Goal: Task Accomplishment & Management: Complete application form

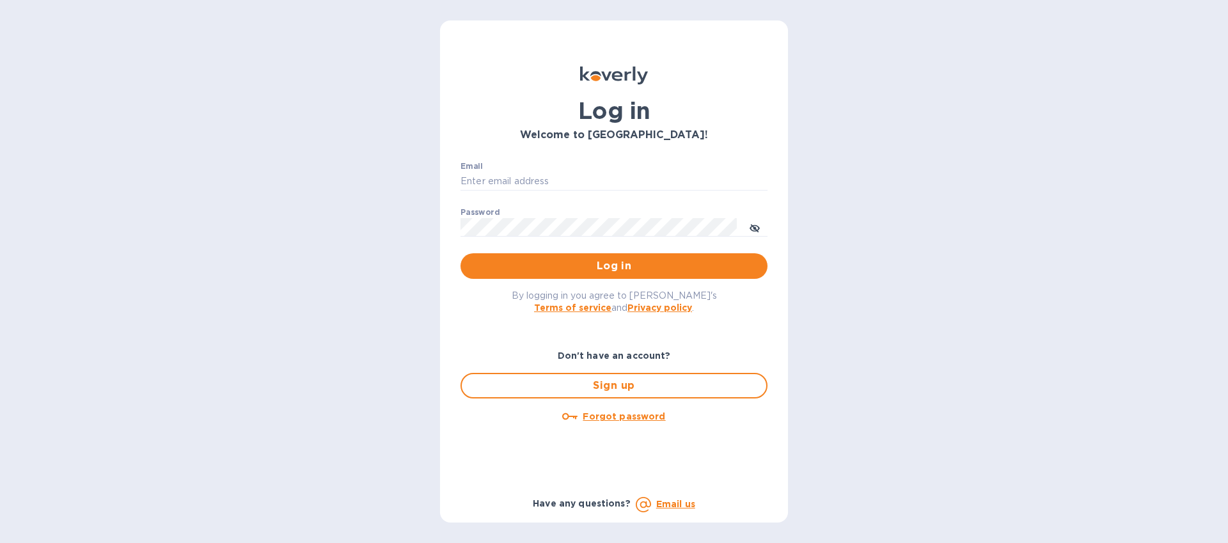
type input "imports@trinitycb.com"
click at [554, 265] on span "Log in" at bounding box center [614, 265] width 287 height 15
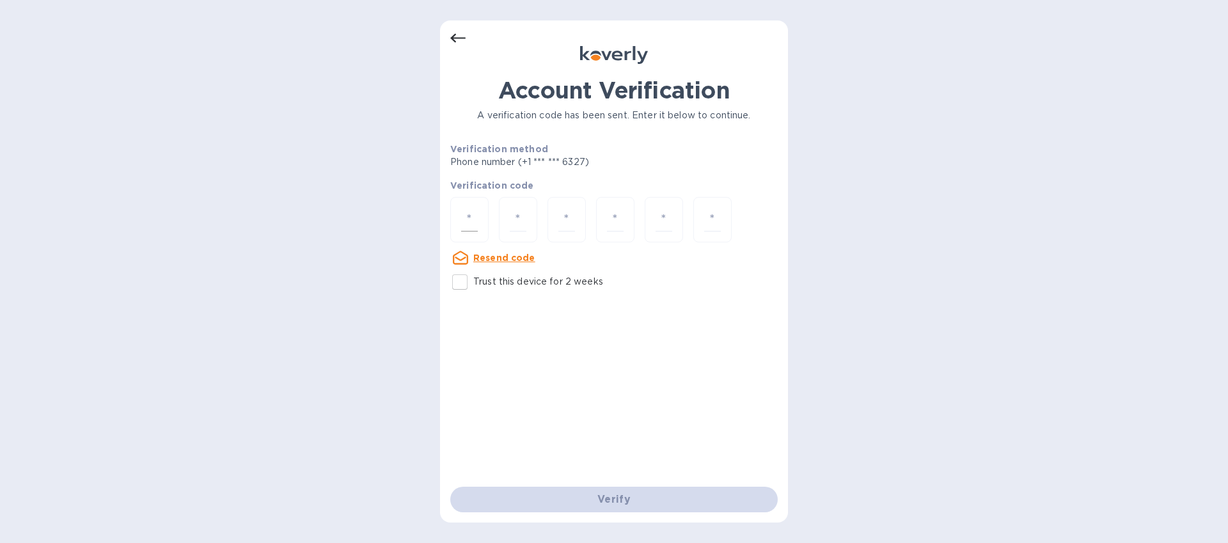
click at [466, 216] on input "number" at bounding box center [469, 220] width 17 height 24
type input "9"
type input "6"
type input "7"
type input "6"
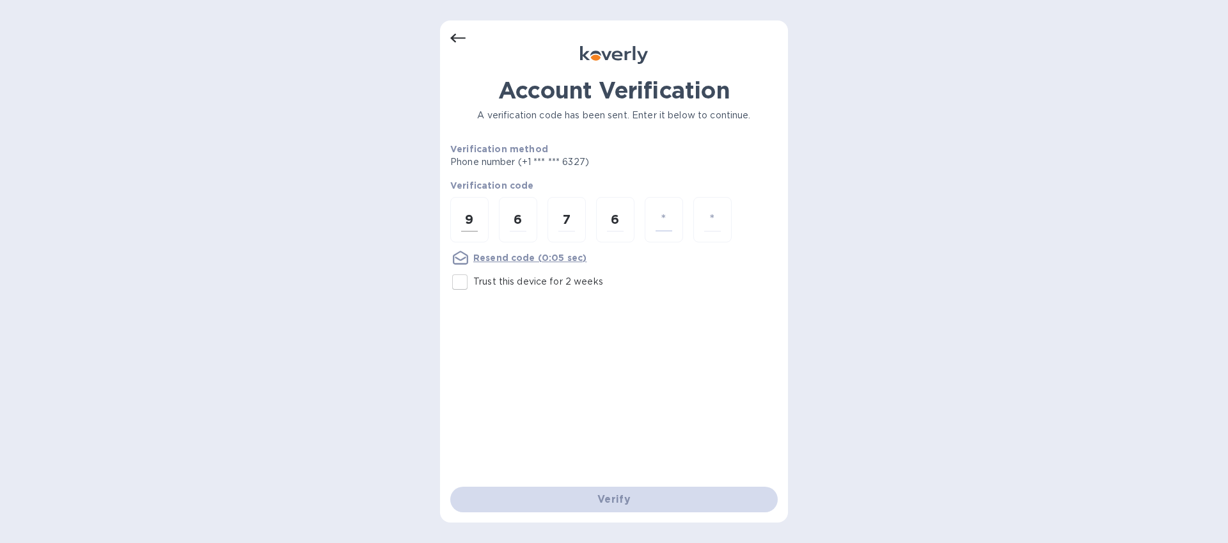
type input "4"
type input "9"
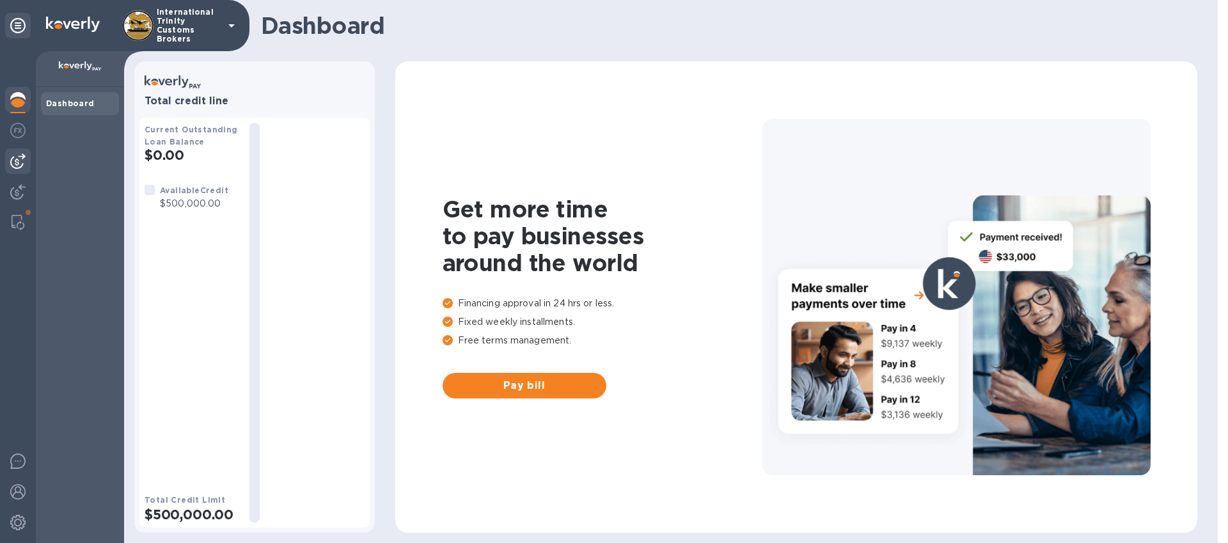
click at [15, 162] on img at bounding box center [17, 160] width 15 height 15
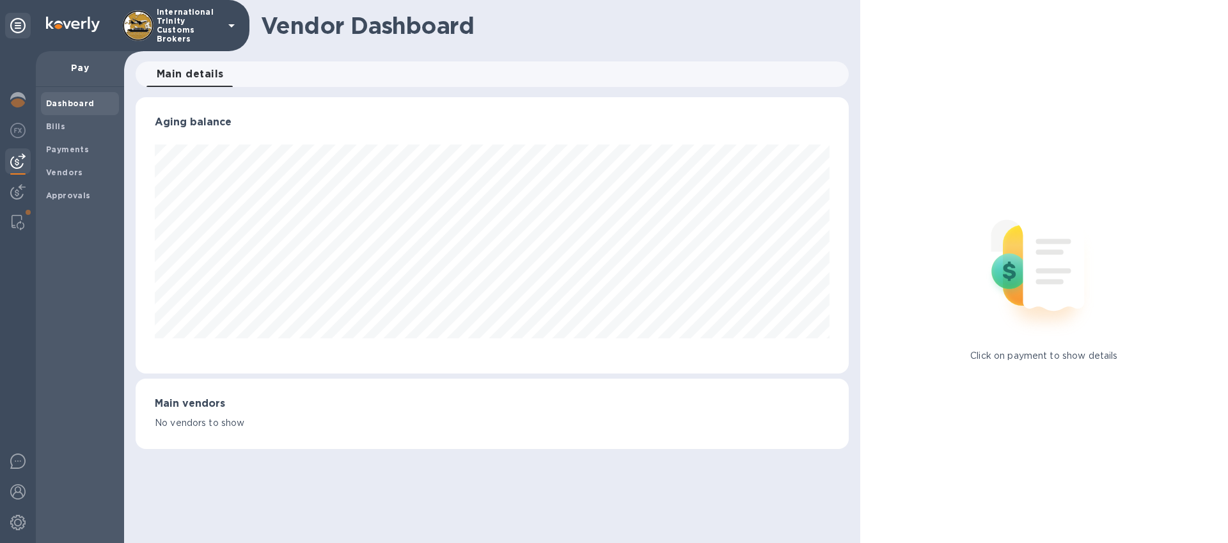
scroll to position [276, 712]
click at [67, 171] on b "Vendors" at bounding box center [64, 173] width 37 height 10
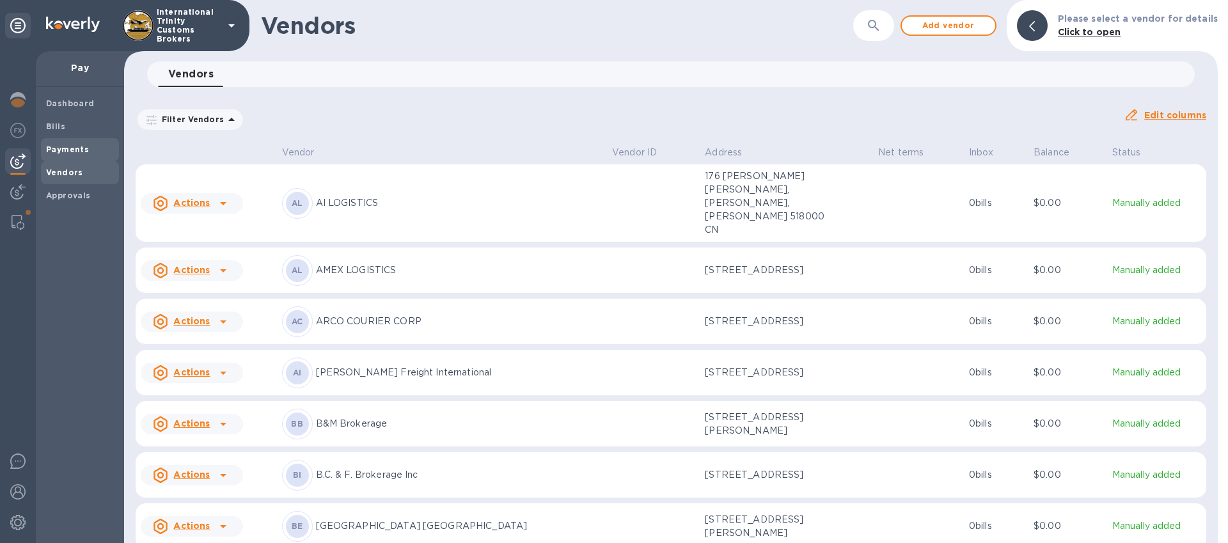
click at [72, 157] on div "Payments" at bounding box center [80, 149] width 78 height 23
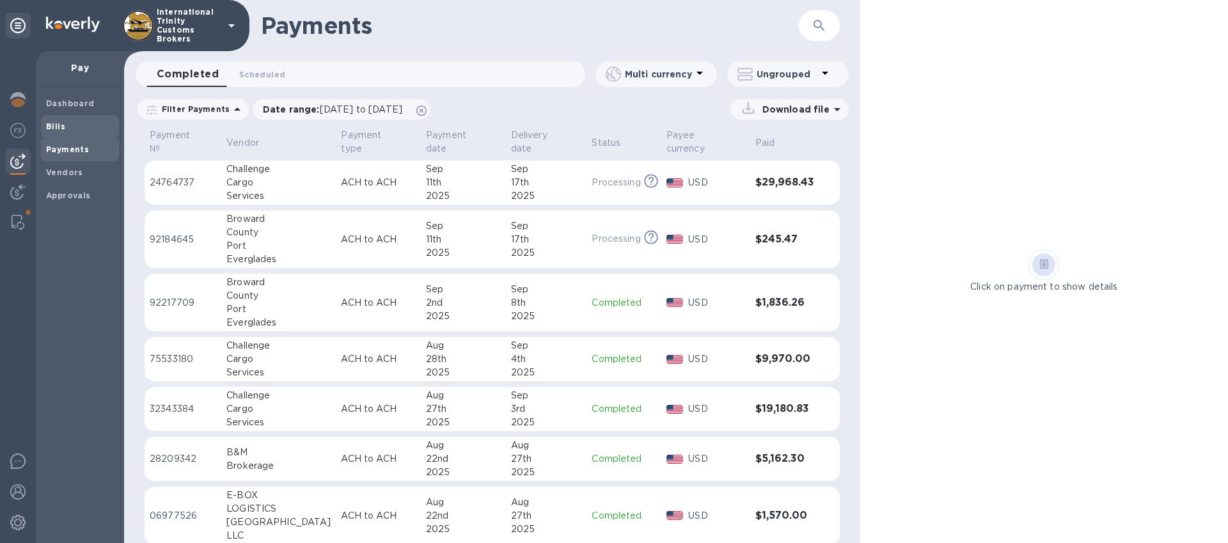
click at [64, 123] on span "Bills" at bounding box center [80, 126] width 68 height 13
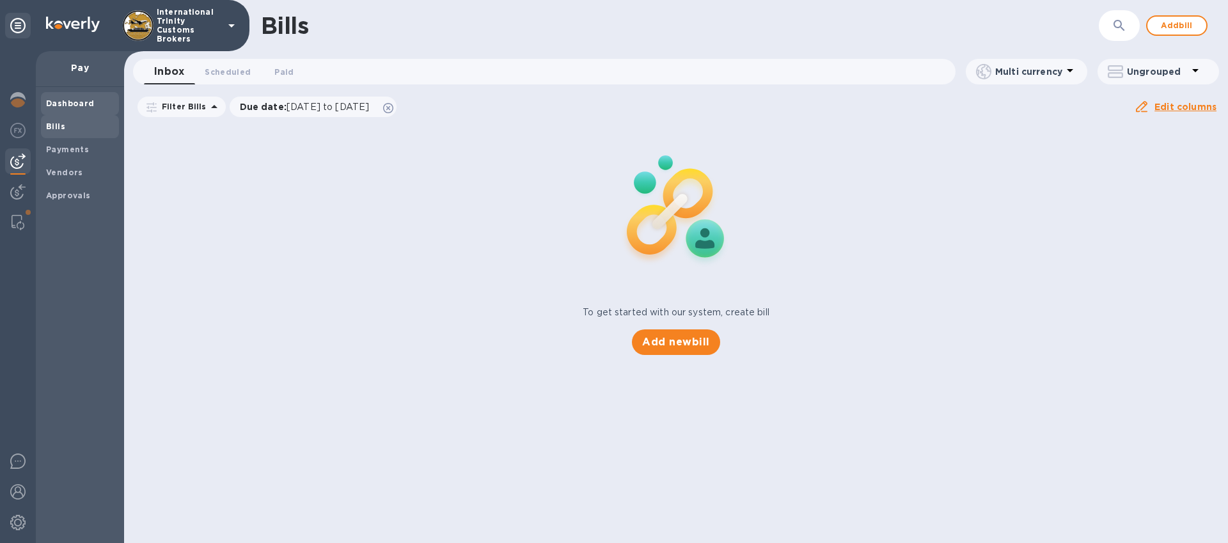
click at [73, 102] on b "Dashboard" at bounding box center [70, 103] width 49 height 10
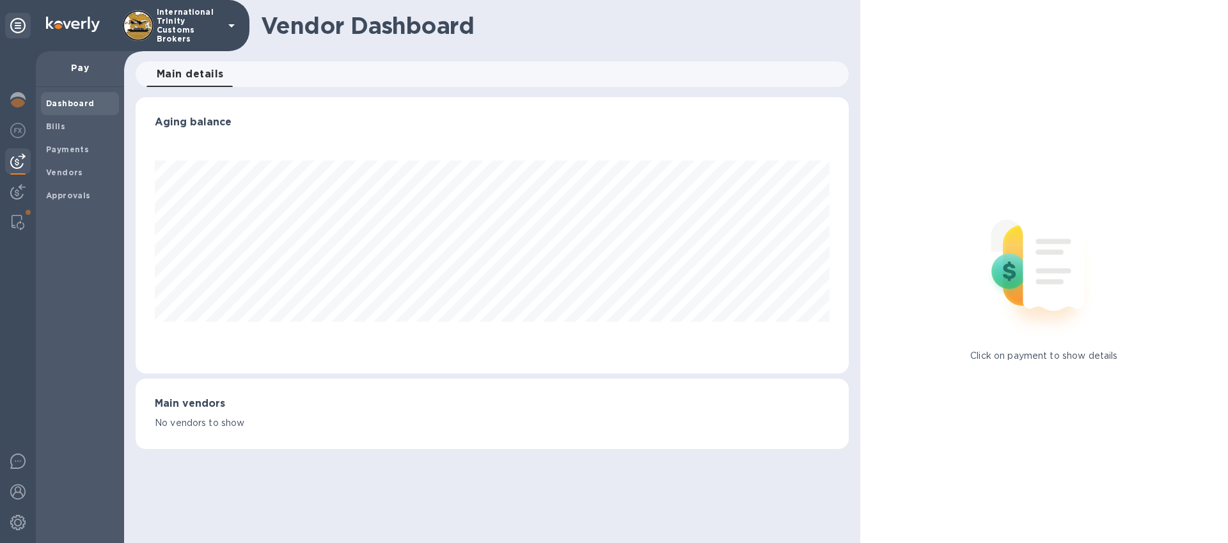
click at [76, 60] on div "Pay" at bounding box center [80, 69] width 88 height 36
click at [75, 72] on p "Pay" at bounding box center [80, 67] width 68 height 13
click at [72, 178] on span "Vendors" at bounding box center [64, 172] width 37 height 13
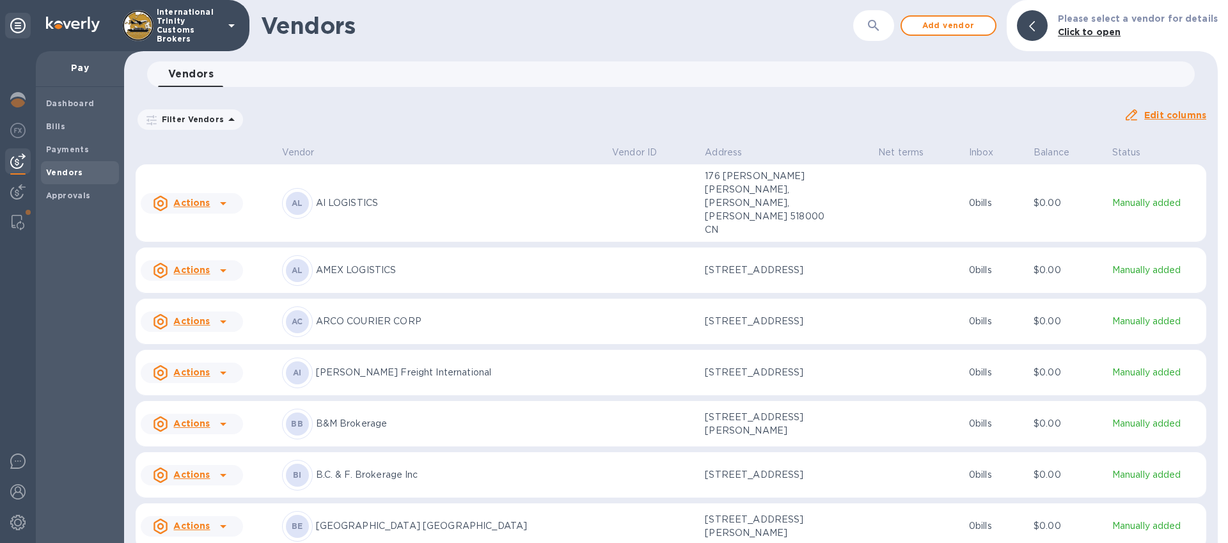
click at [80, 63] on p "Pay" at bounding box center [80, 67] width 68 height 13
click at [20, 164] on img at bounding box center [17, 160] width 15 height 15
click at [90, 71] on p "Pay" at bounding box center [80, 67] width 68 height 13
click at [74, 120] on span "Bills" at bounding box center [80, 126] width 68 height 13
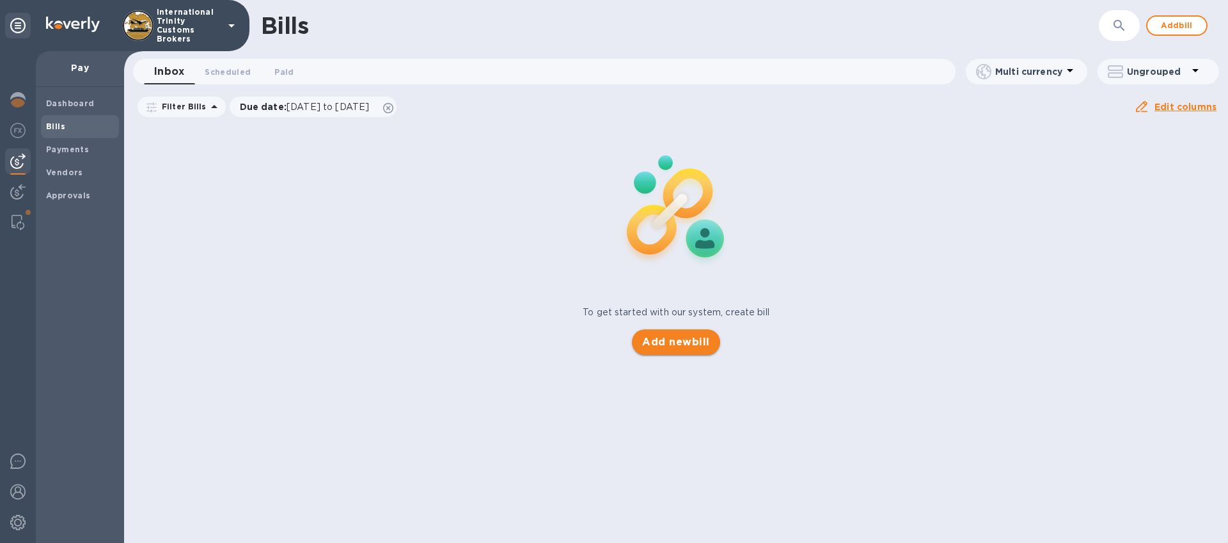
click at [674, 349] on span "Add new bill" at bounding box center [675, 341] width 67 height 15
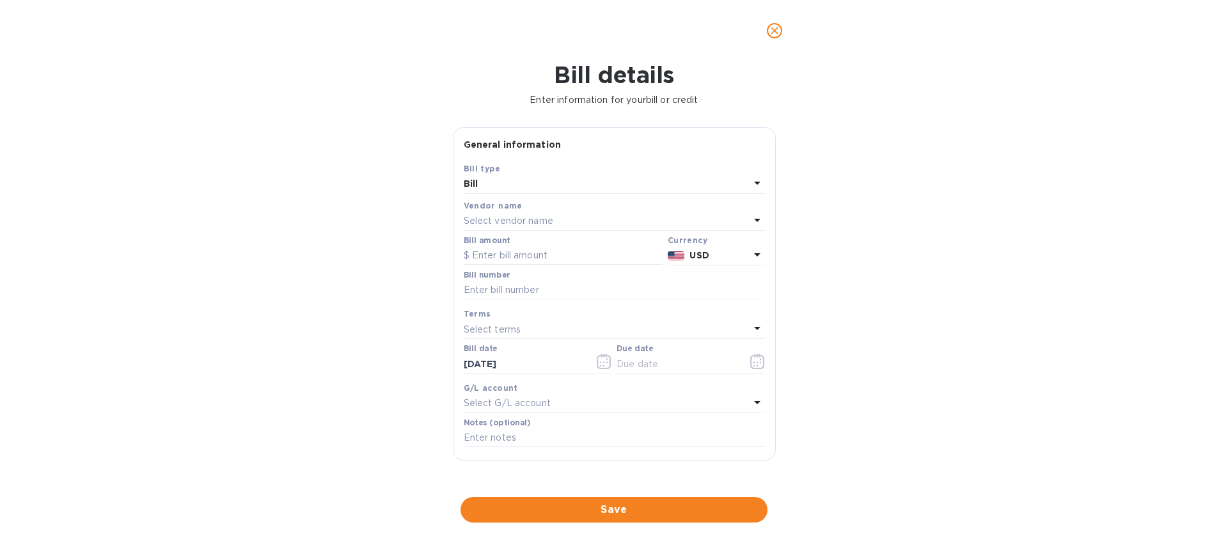
click at [530, 199] on div "Vendor name" at bounding box center [614, 205] width 301 height 13
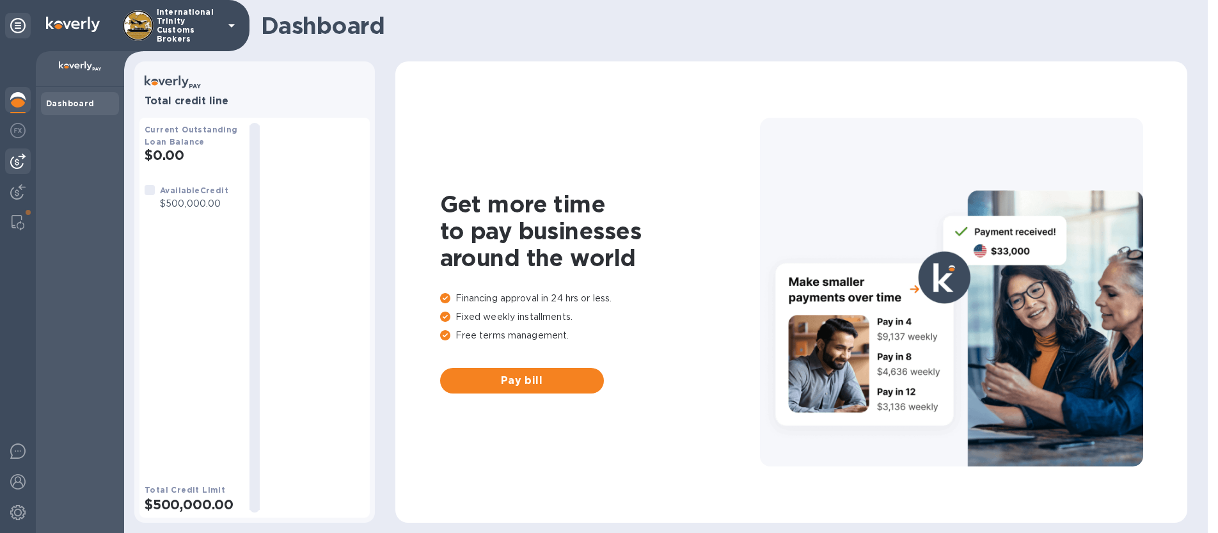
click at [17, 164] on img at bounding box center [17, 160] width 15 height 15
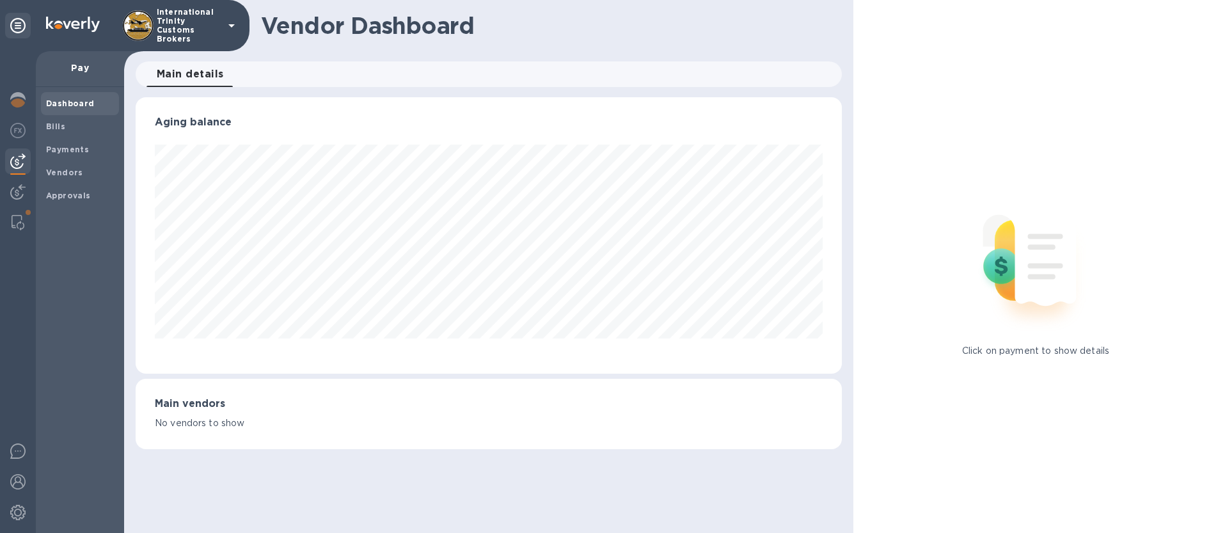
scroll to position [276, 706]
click at [66, 173] on b "Vendors" at bounding box center [64, 173] width 37 height 10
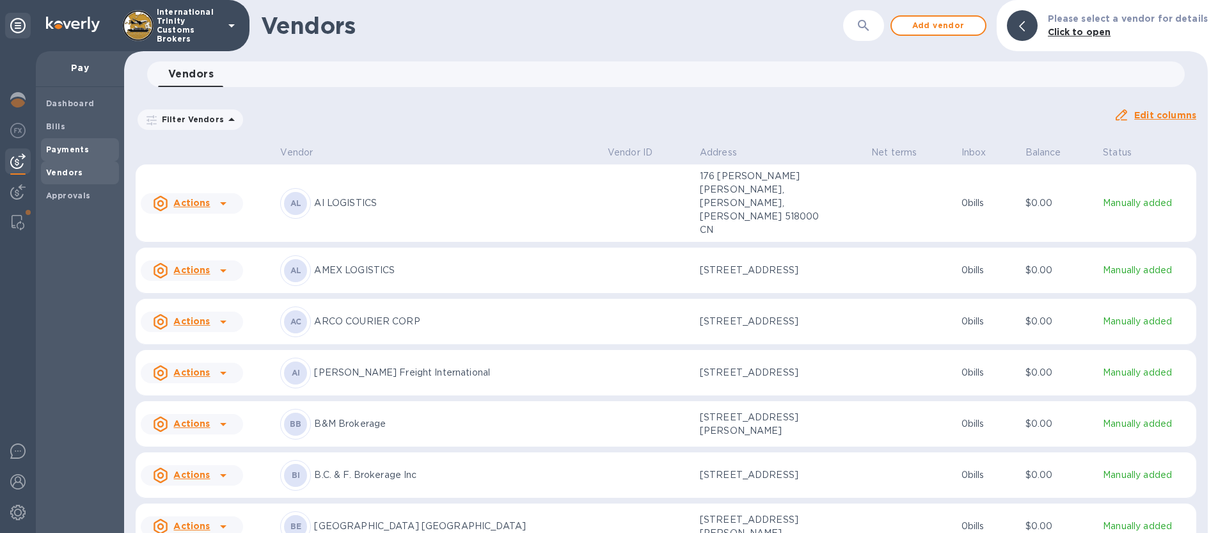
click at [72, 157] on div "Payments" at bounding box center [80, 149] width 78 height 23
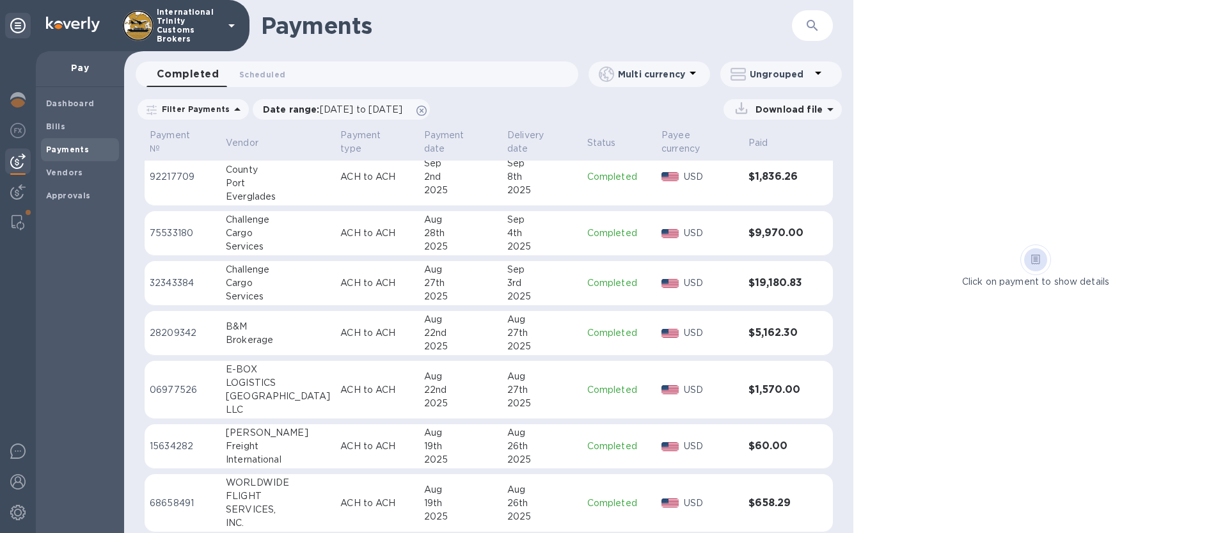
scroll to position [132, 0]
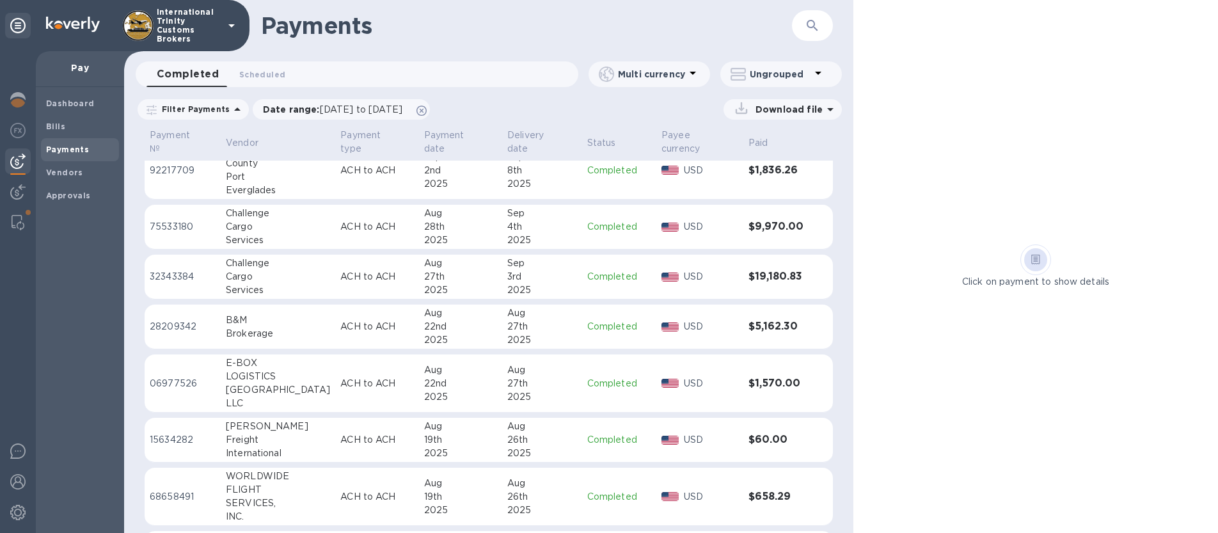
click at [615, 377] on p "Completed" at bounding box center [619, 383] width 64 height 13
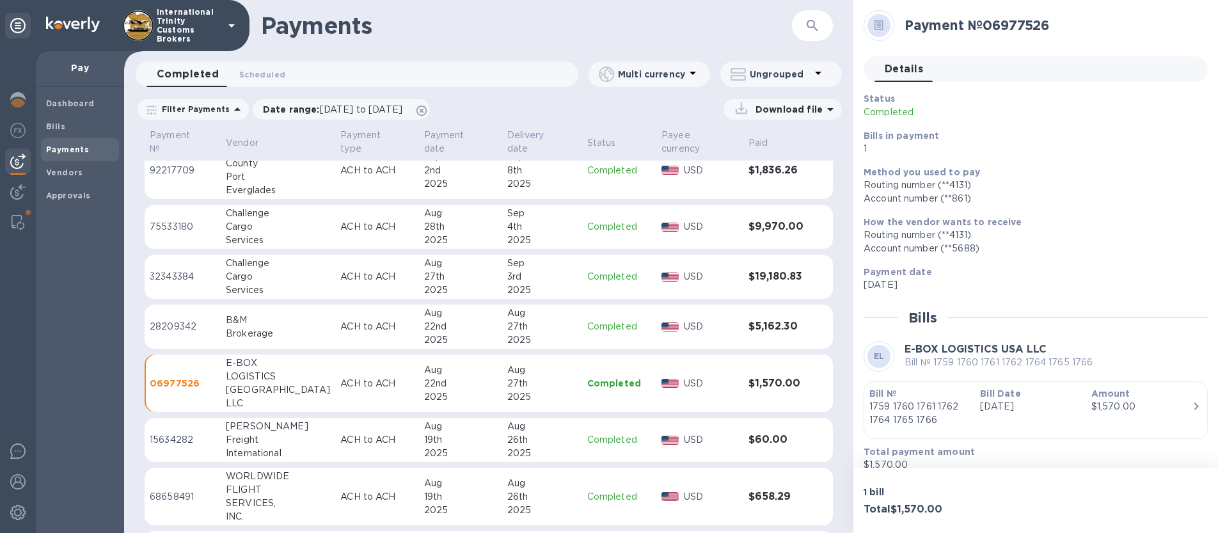
click at [959, 425] on p "1759 1760 1761 1762 1764 1765 1766" at bounding box center [919, 413] width 100 height 27
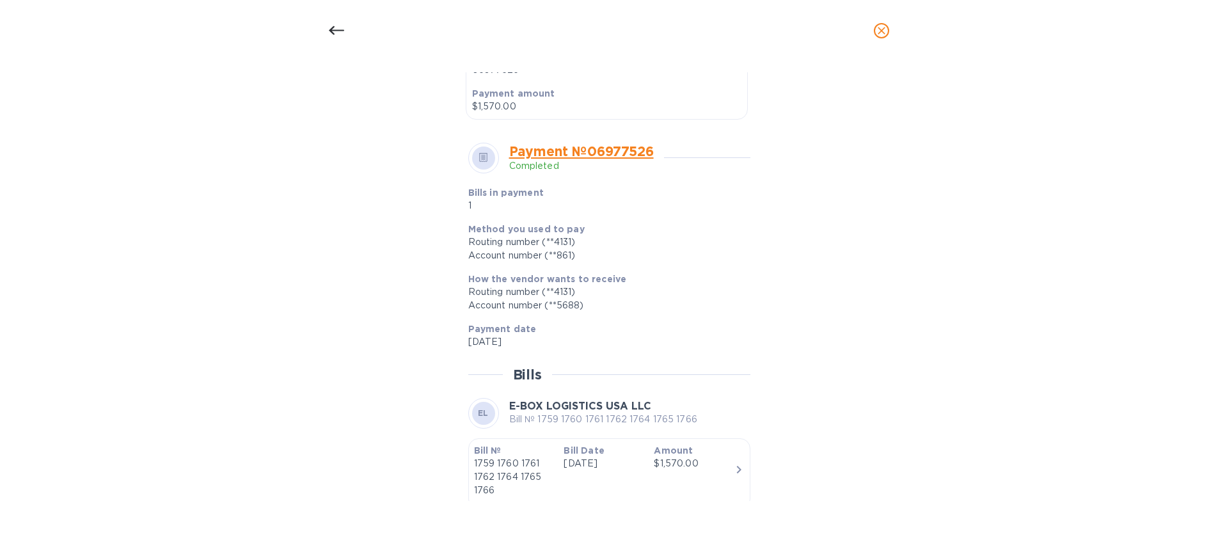
scroll to position [434, 0]
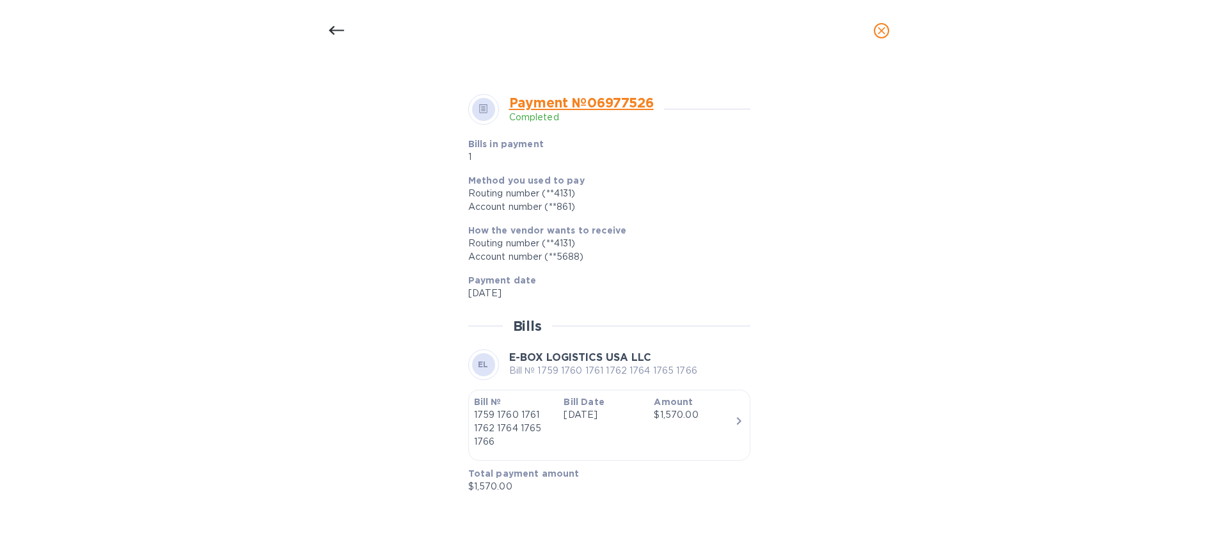
click at [339, 35] on icon at bounding box center [336, 30] width 15 height 15
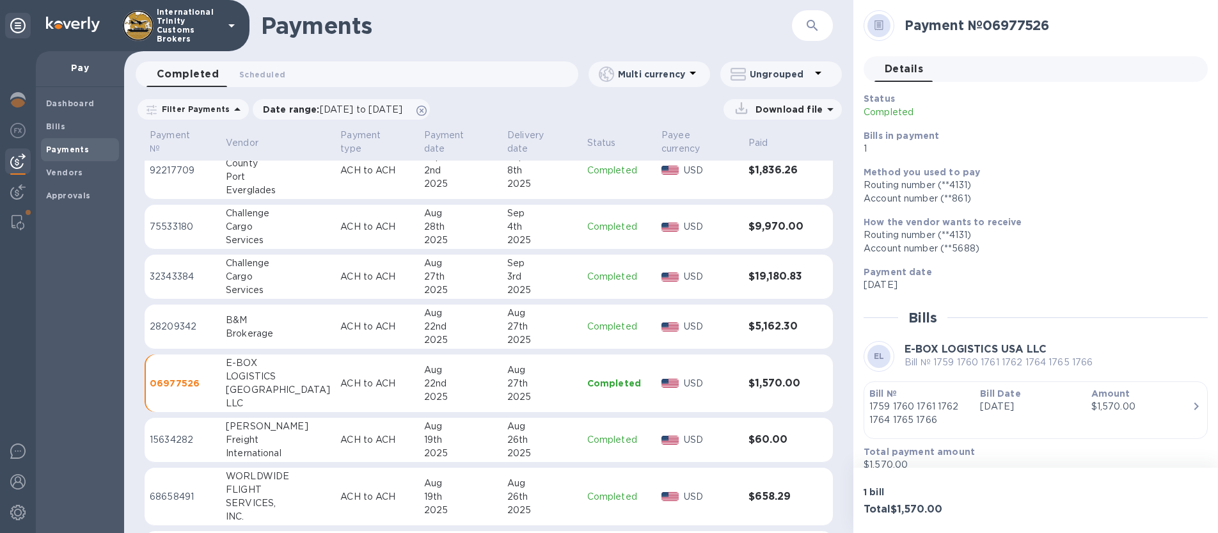
scroll to position [404, 0]
click at [46, 130] on b "Bills" at bounding box center [55, 127] width 19 height 10
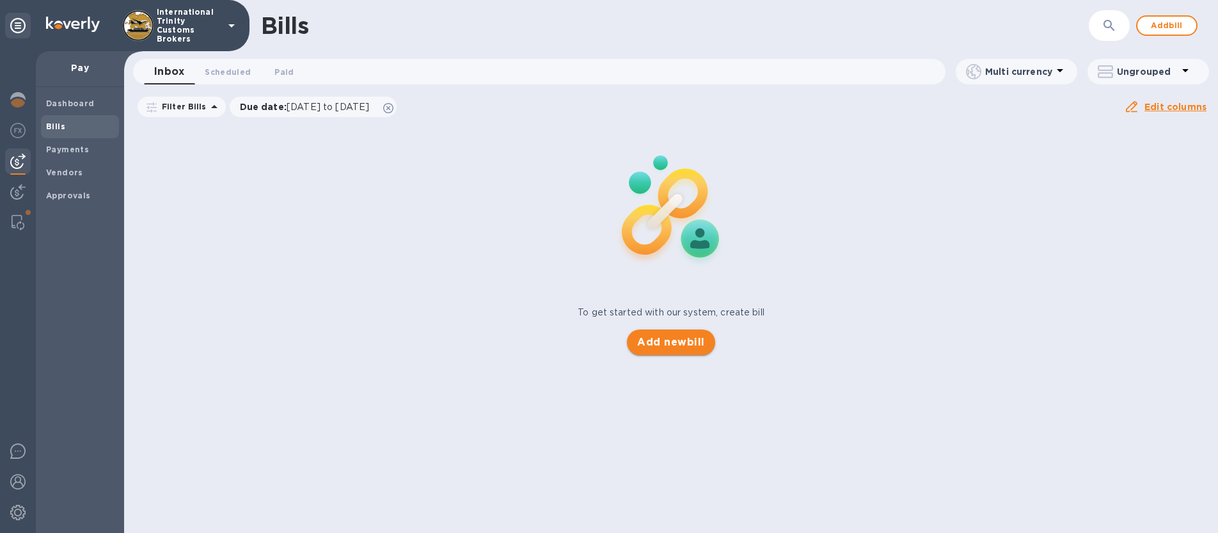
click at [659, 343] on span "Add new bill" at bounding box center [670, 341] width 67 height 15
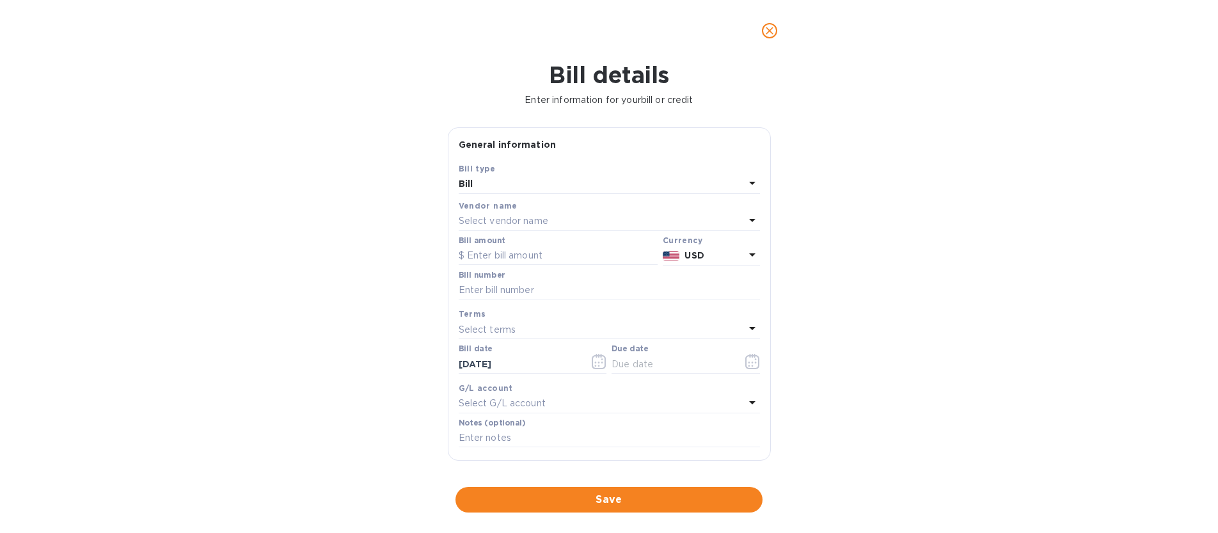
click at [489, 212] on div "Vendor name Select vendor name" at bounding box center [609, 214] width 301 height 31
click at [491, 226] on p "Select vendor name" at bounding box center [504, 220] width 90 height 13
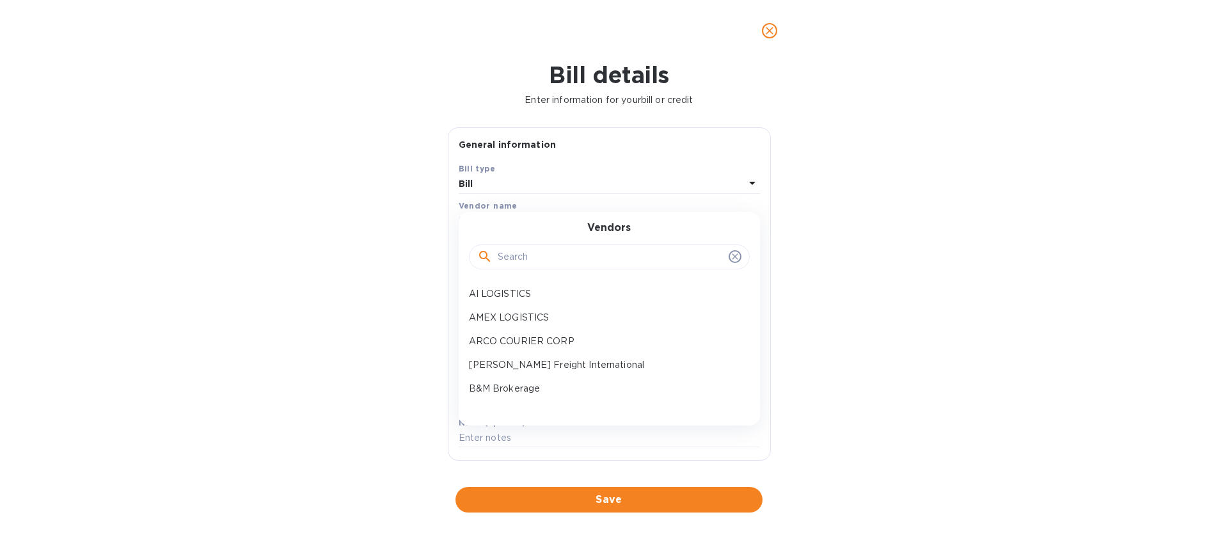
click at [511, 256] on input "text" at bounding box center [611, 257] width 226 height 19
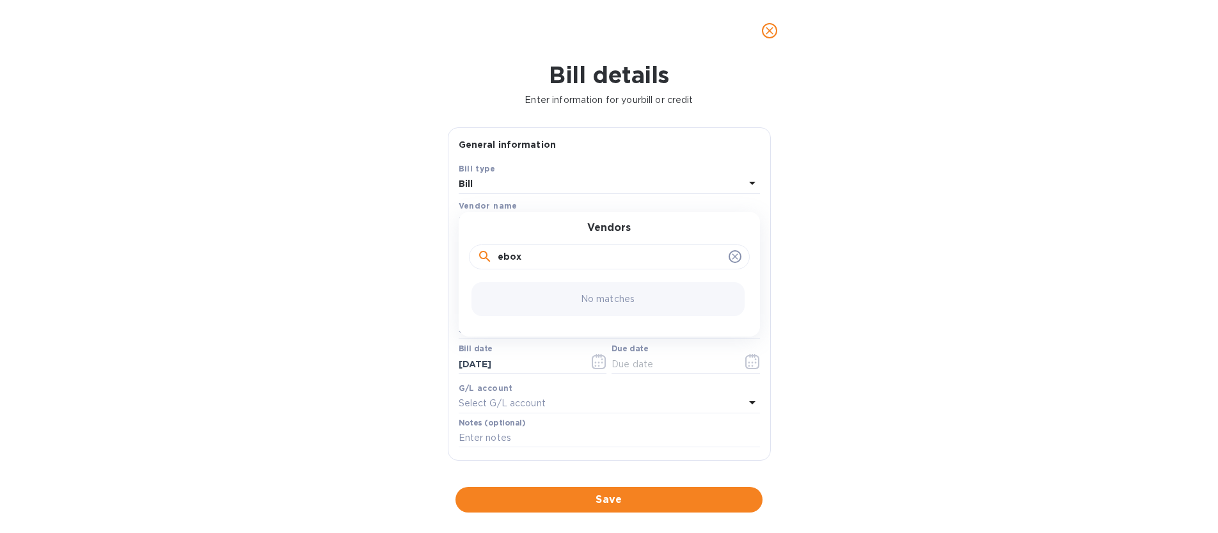
click at [502, 257] on input "ebox" at bounding box center [611, 257] width 226 height 19
click at [528, 255] on input "e box" at bounding box center [611, 257] width 226 height 19
drag, startPoint x: 475, startPoint y: 258, endPoint x: 443, endPoint y: 251, distance: 32.7
click at [460, 256] on div "Vendors e box" at bounding box center [609, 249] width 301 height 55
type input "e-"
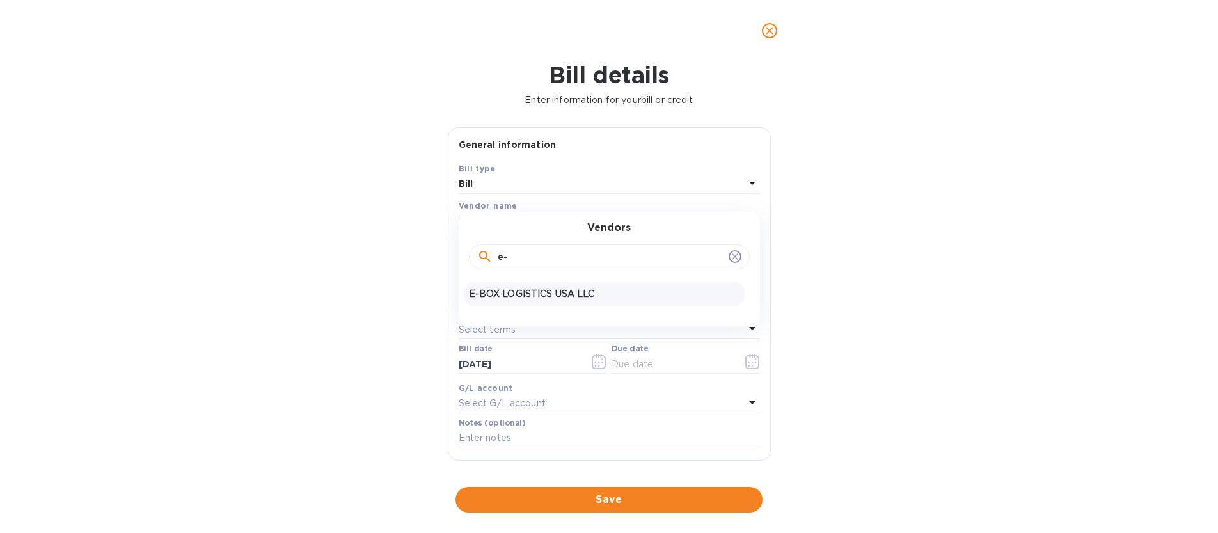
click at [499, 289] on p "E-BOX LOGISTICS USA LLC" at bounding box center [604, 293] width 271 height 13
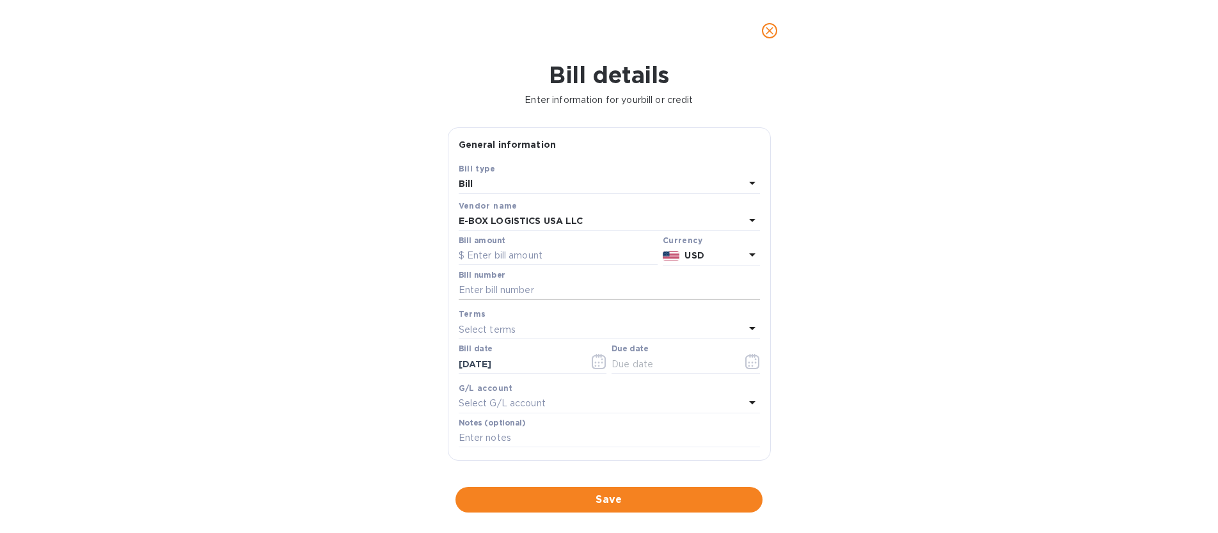
click at [511, 290] on input "text" at bounding box center [609, 290] width 301 height 19
type input "1774 1776 1779 1797 1806 1826 1827 1844 1845 1846 1847 1857 1860"
click at [519, 262] on input "text" at bounding box center [558, 255] width 199 height 19
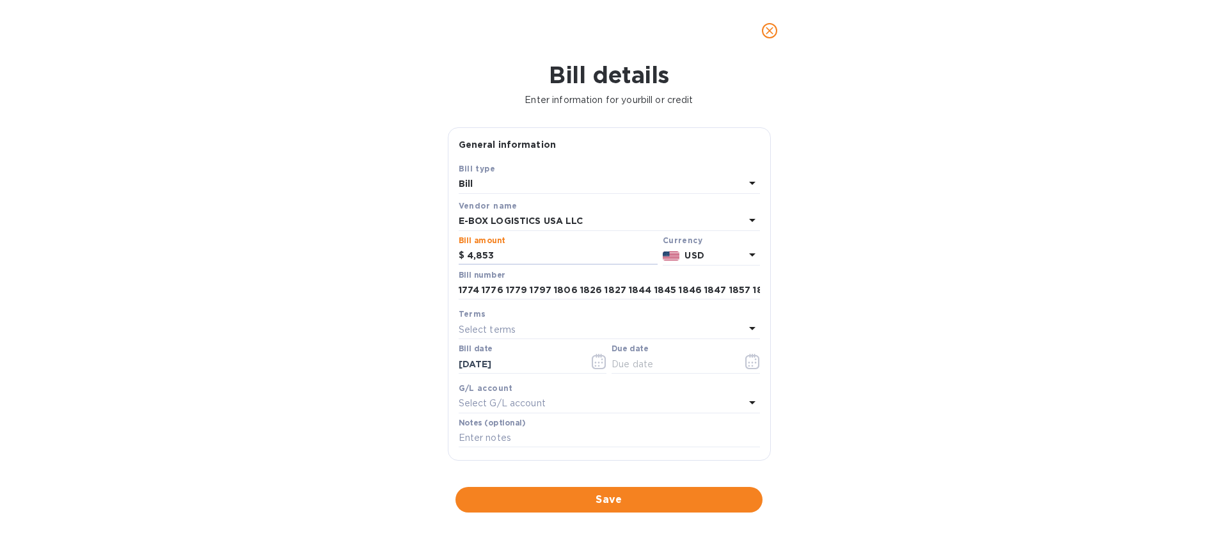
type input "4,853"
click at [828, 276] on div "Bill details Enter information for your bill or credit General information Save…" at bounding box center [609, 296] width 1218 height 471
click at [475, 333] on p "Select terms" at bounding box center [488, 329] width 58 height 13
click at [541, 411] on p "Due on receipt" at bounding box center [604, 406] width 271 height 13
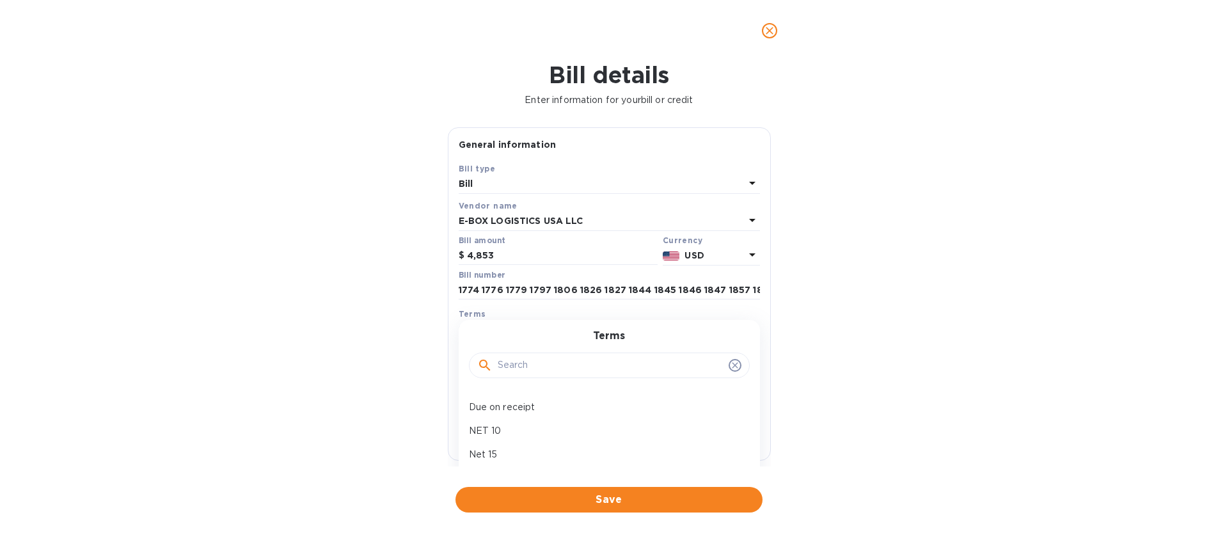
type input "[DATE]"
drag, startPoint x: 466, startPoint y: 290, endPoint x: 831, endPoint y: 300, distance: 364.7
click at [831, 300] on div "Bill details Enter information for your bill or credit General information Save…" at bounding box center [609, 296] width 1218 height 471
click at [539, 432] on input "text" at bounding box center [609, 438] width 301 height 19
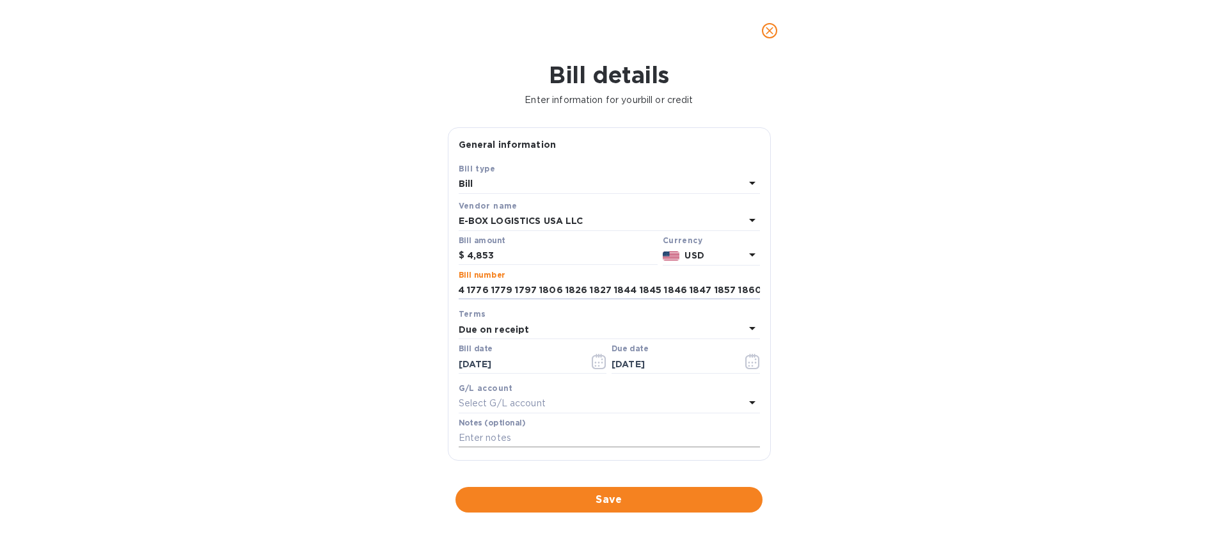
scroll to position [0, 0]
paste input "1774 1776 1779 1797 1806 1826 1827 1844 1845 1846 1847 1857 1860"
type input "1774 1776 1779 1797 1806 1826 1827 1844 1845 1846 1847 1857 1860"
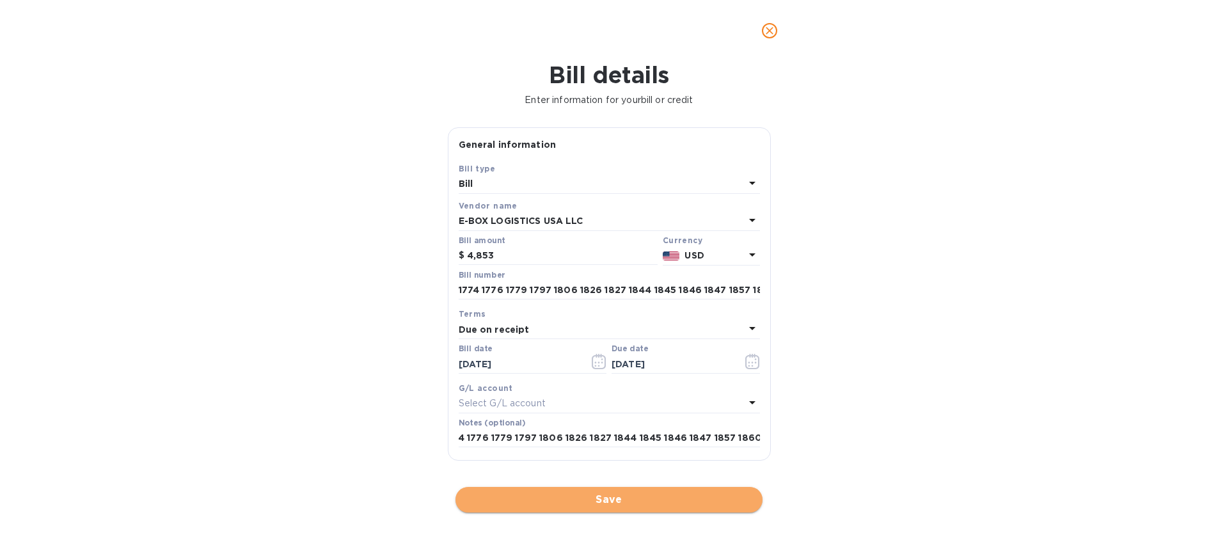
click at [557, 491] on button "Save" at bounding box center [608, 500] width 307 height 26
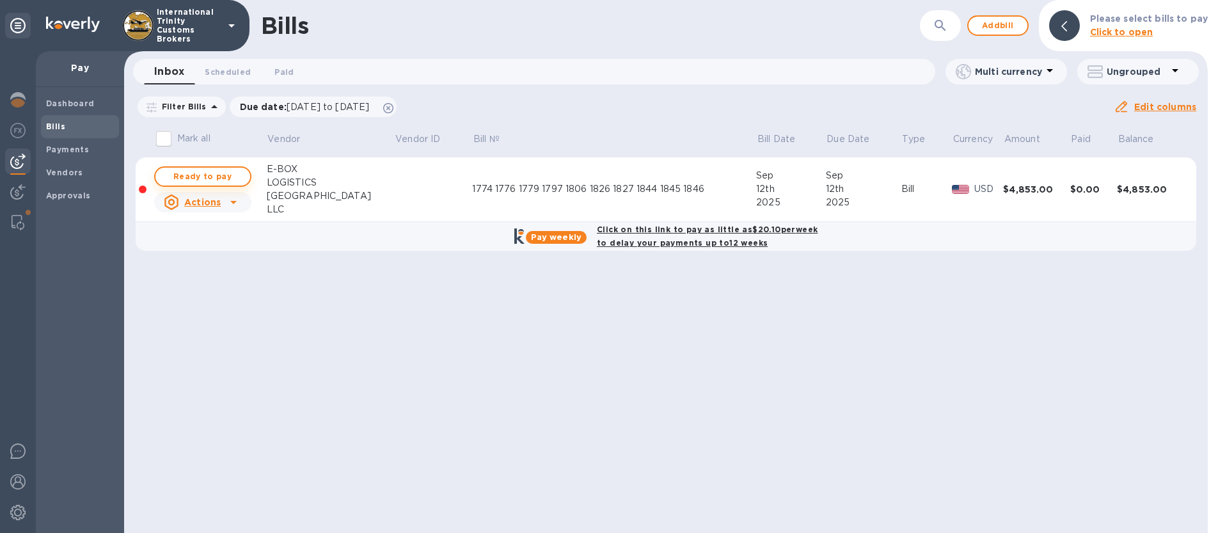
click at [189, 177] on span "Ready to pay" at bounding box center [203, 176] width 74 height 15
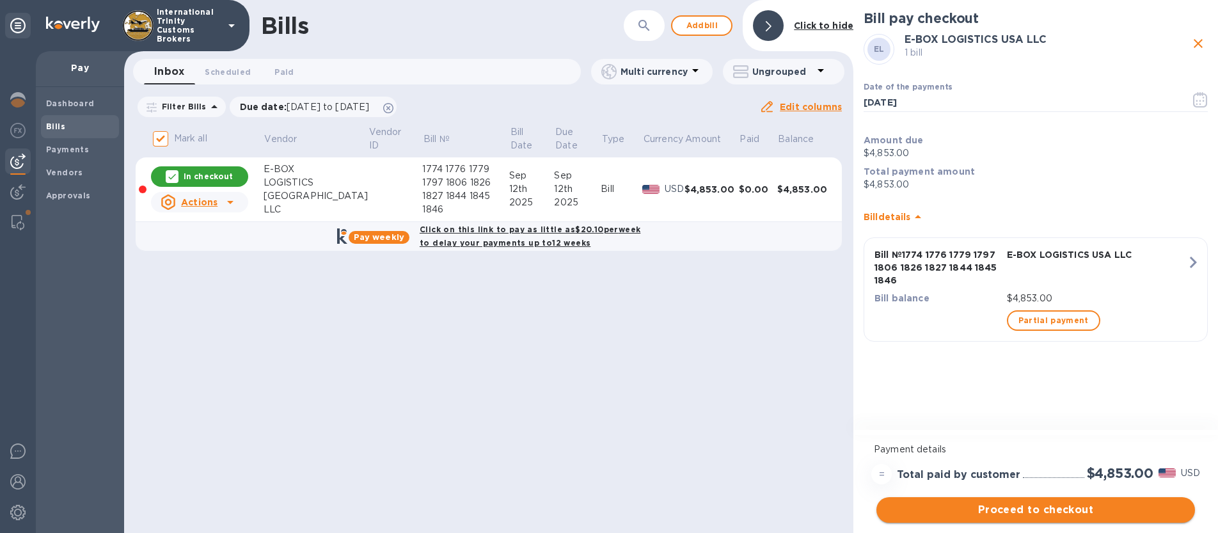
click at [1060, 514] on span "Proceed to checkout" at bounding box center [1035, 509] width 298 height 15
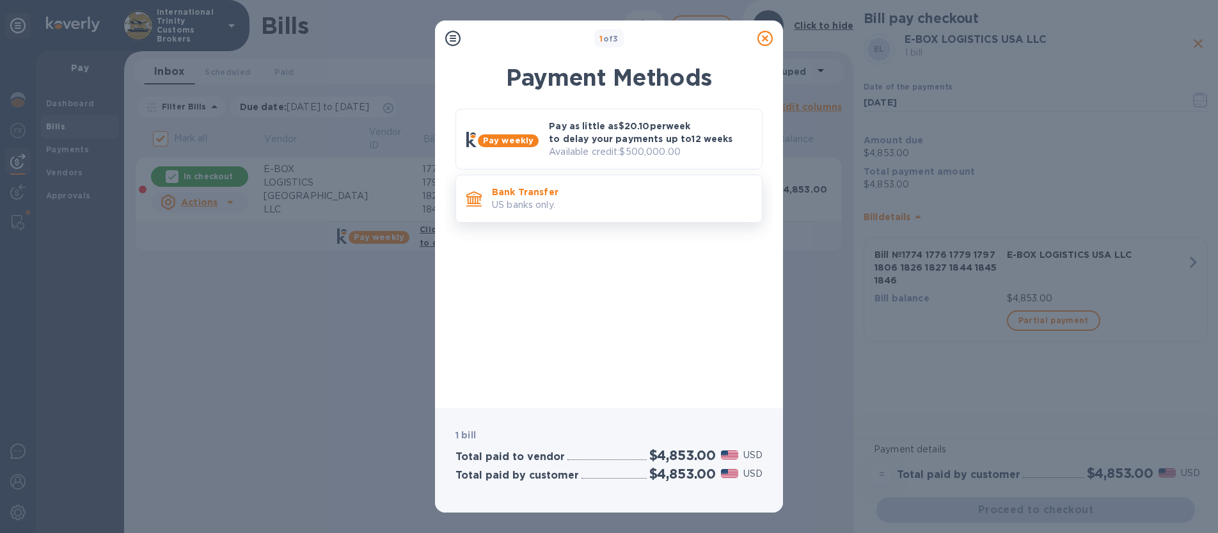
click at [510, 189] on p "Bank Transfer" at bounding box center [622, 191] width 260 height 13
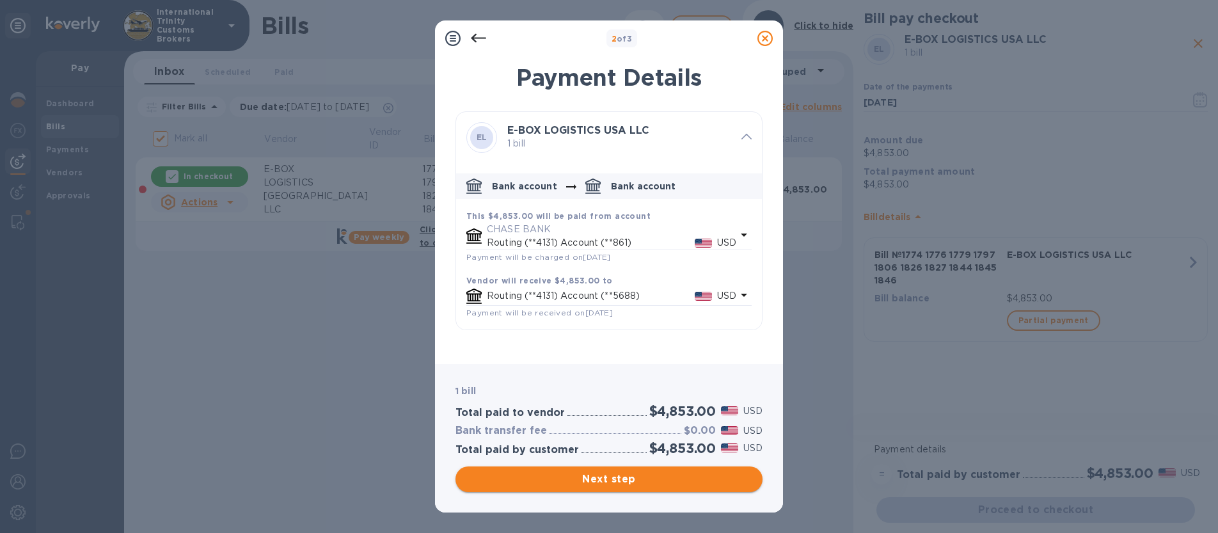
click at [592, 474] on span "Next step" at bounding box center [609, 478] width 287 height 15
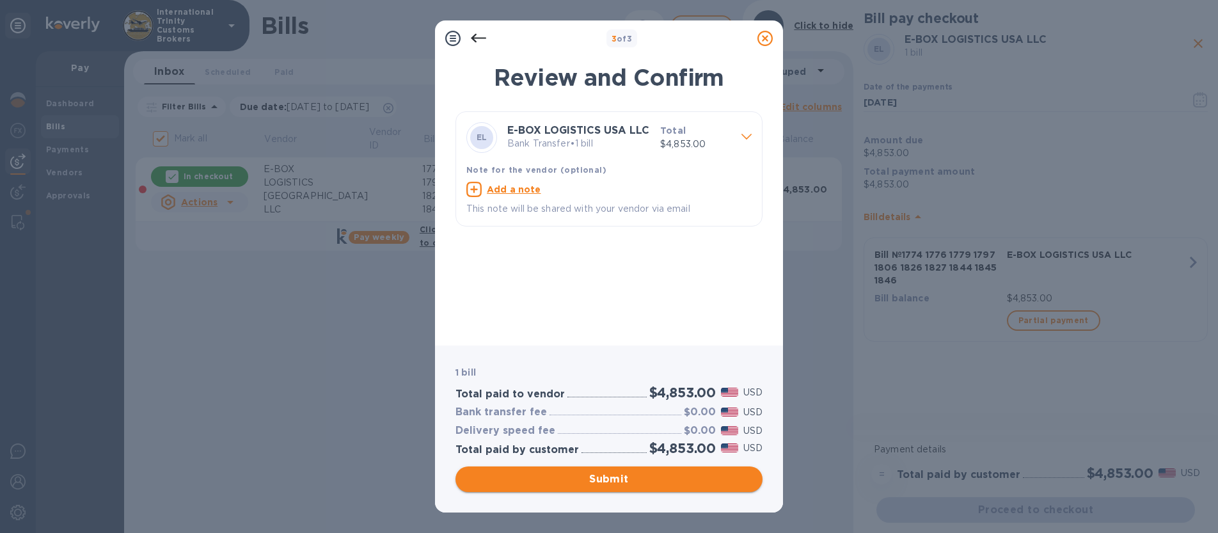
click at [626, 489] on button "Submit" at bounding box center [608, 479] width 307 height 26
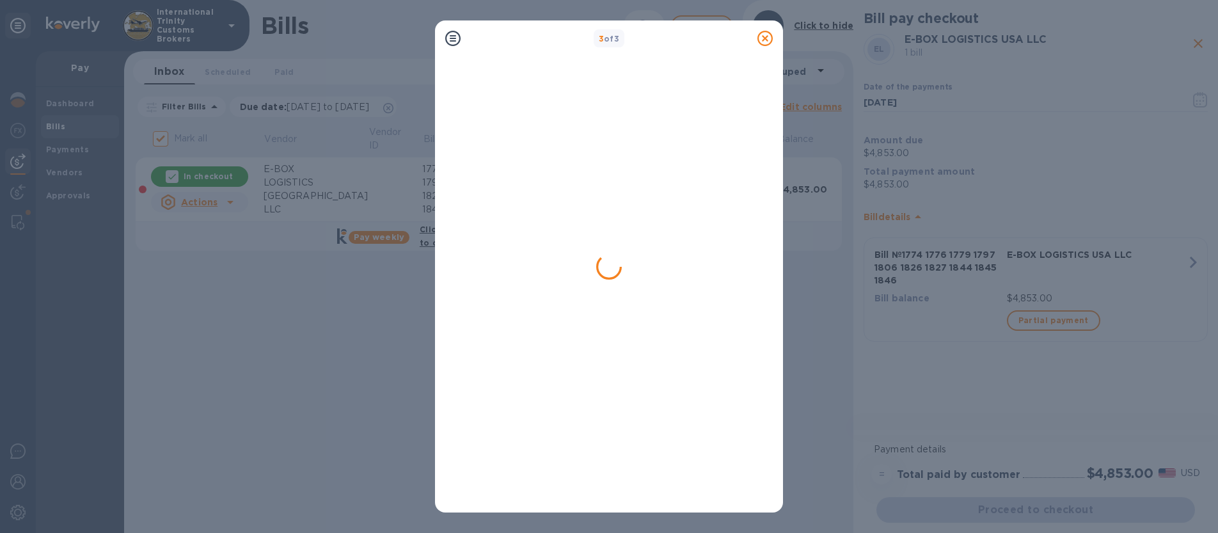
checkbox input "false"
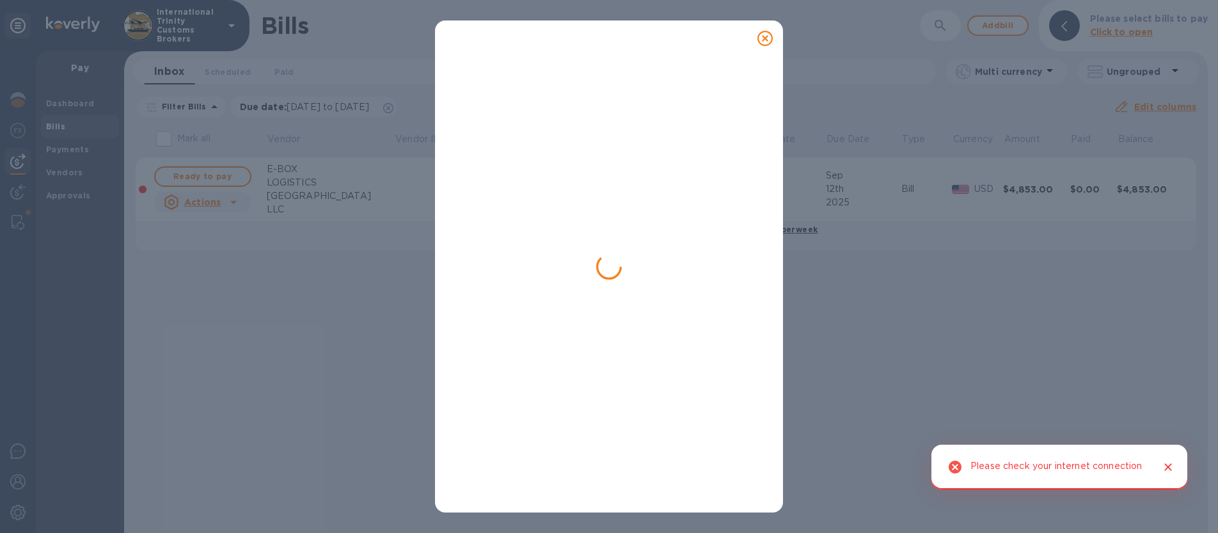
click at [895, 292] on div at bounding box center [609, 266] width 1218 height 533
drag, startPoint x: 923, startPoint y: 271, endPoint x: 858, endPoint y: 215, distance: 85.7
click at [923, 271] on div at bounding box center [609, 266] width 1218 height 533
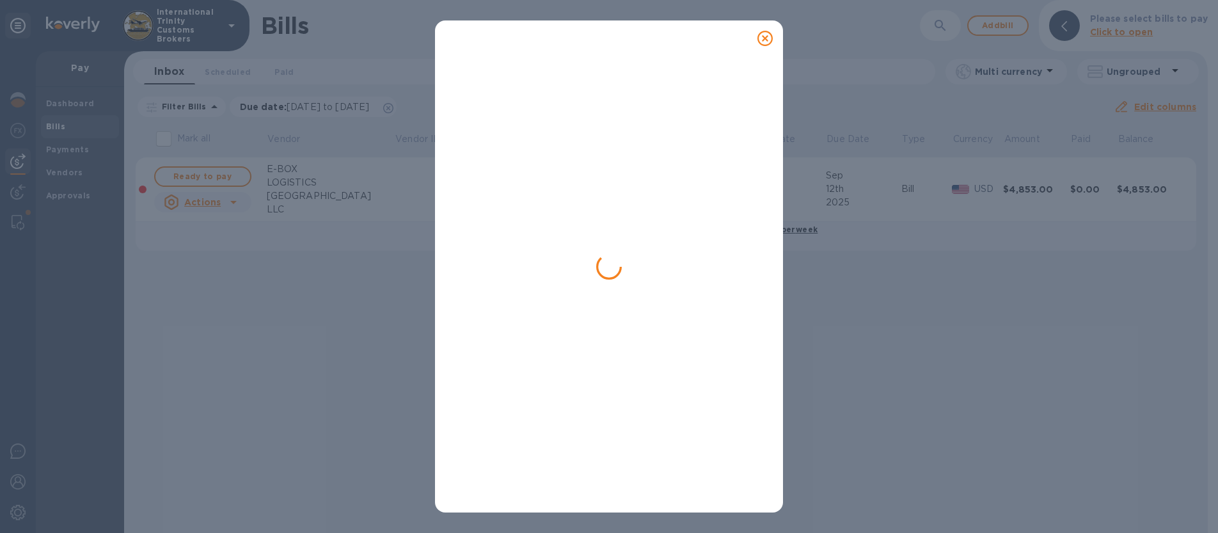
click at [767, 39] on icon at bounding box center [764, 38] width 15 height 15
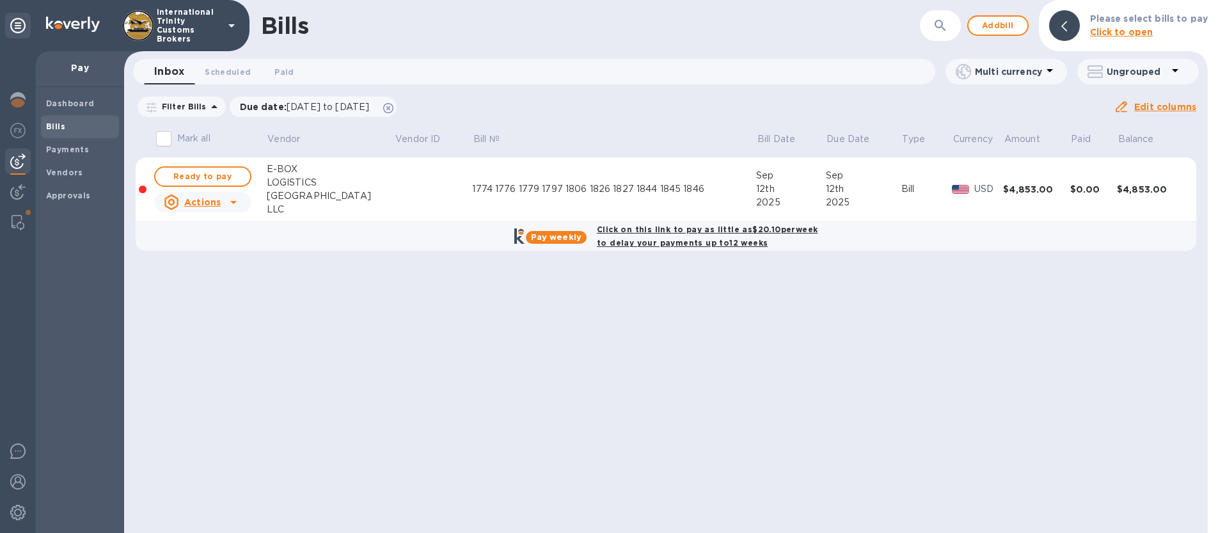
click at [145, 189] on div at bounding box center [143, 189] width 8 height 8
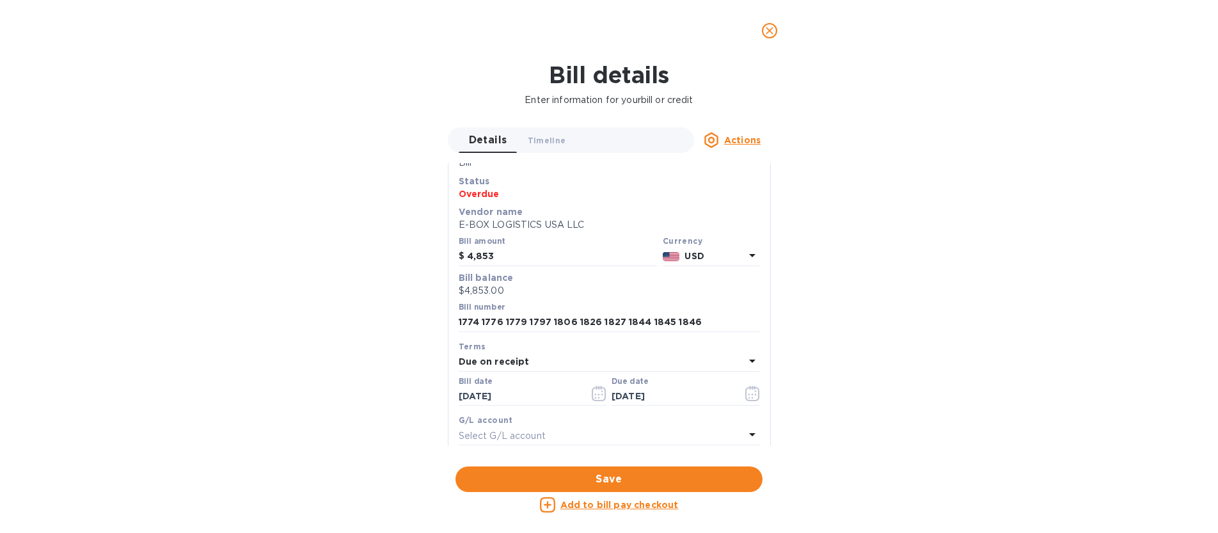
scroll to position [114, 0]
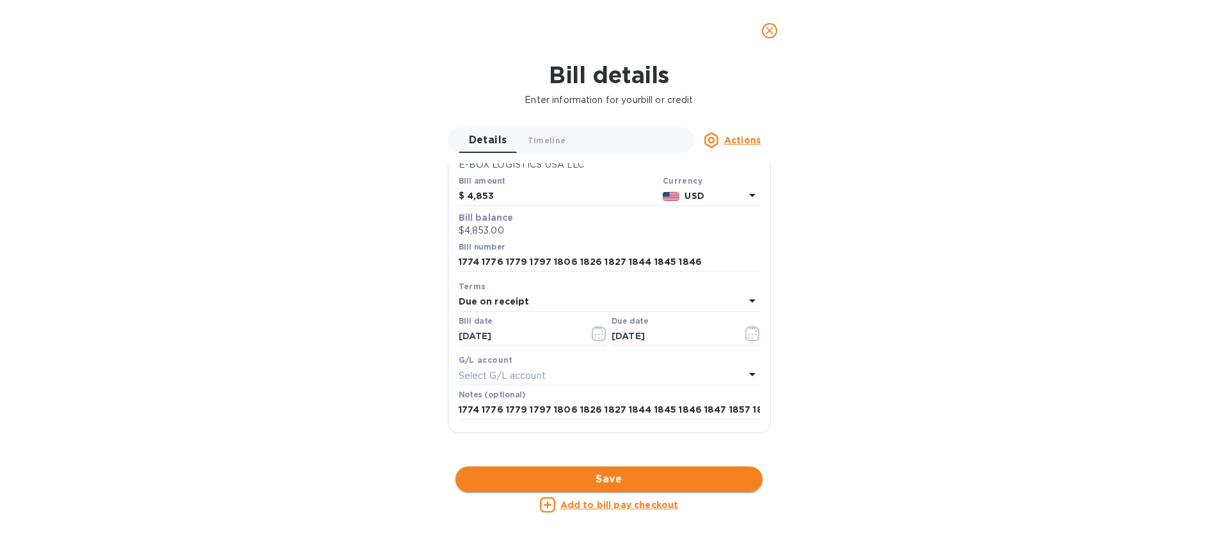
click at [614, 478] on span "Save" at bounding box center [609, 478] width 287 height 15
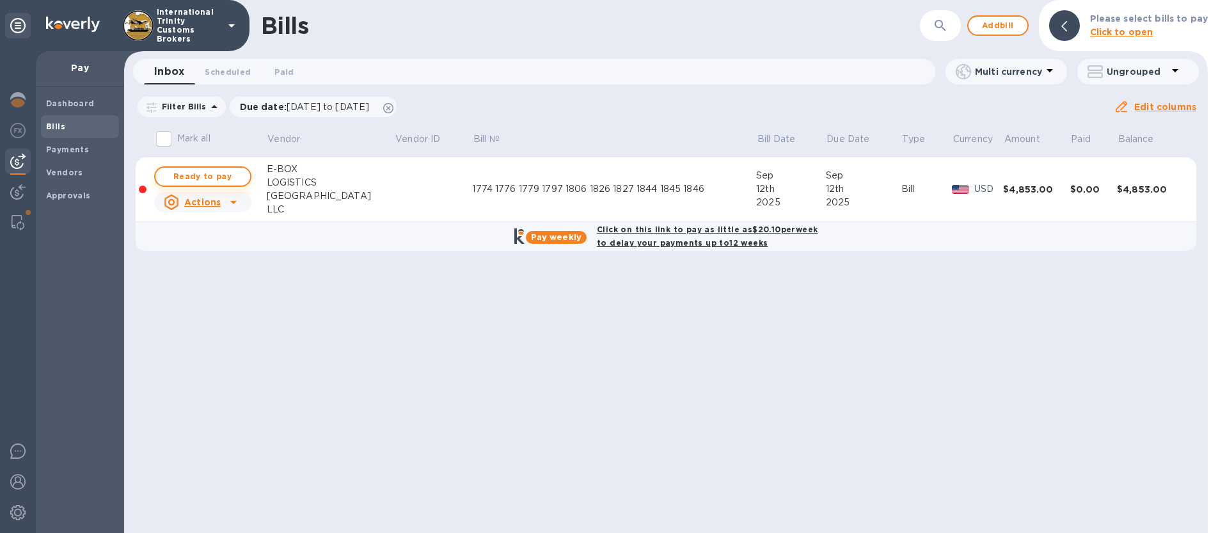
click at [191, 178] on span "Ready to pay" at bounding box center [203, 176] width 74 height 15
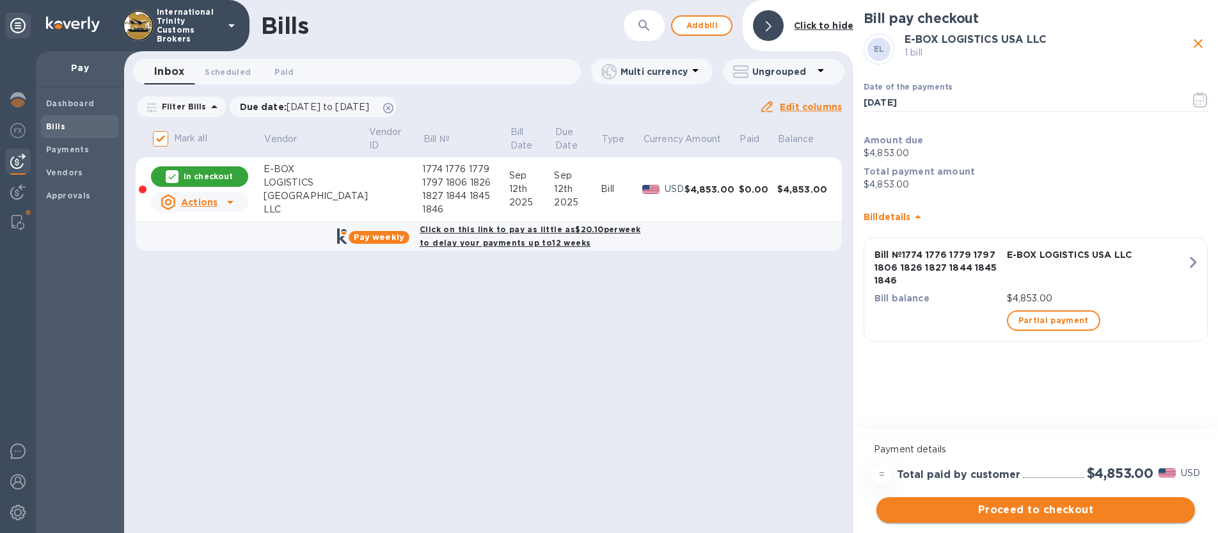
click at [1028, 511] on span "Proceed to checkout" at bounding box center [1035, 509] width 298 height 15
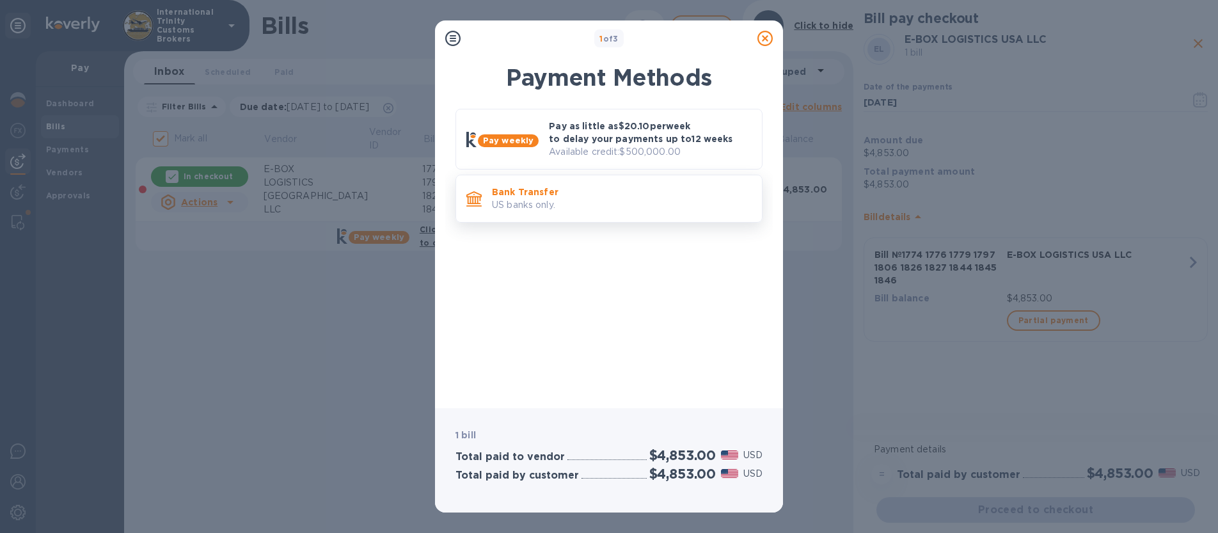
click at [529, 191] on p "Bank Transfer" at bounding box center [622, 191] width 260 height 13
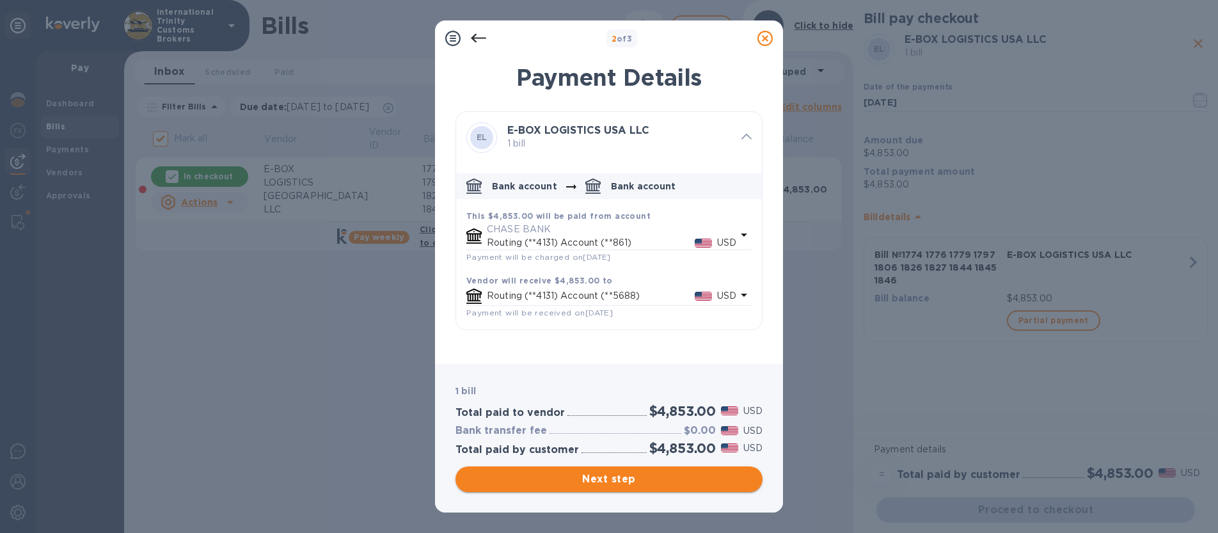
click at [647, 473] on span "Next step" at bounding box center [609, 478] width 287 height 15
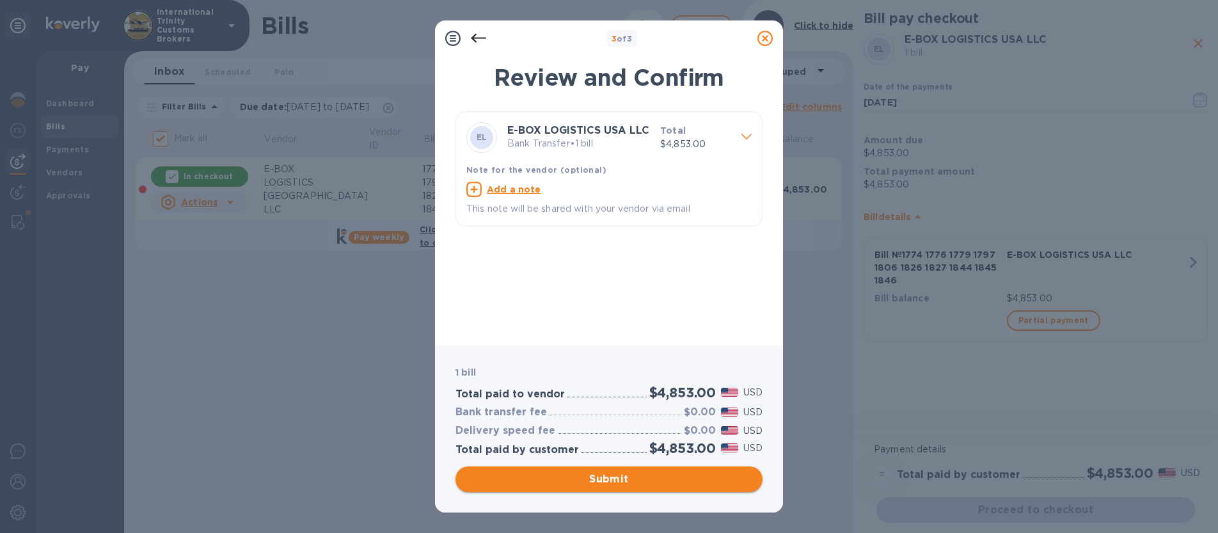
click at [595, 478] on span "Submit" at bounding box center [609, 478] width 287 height 15
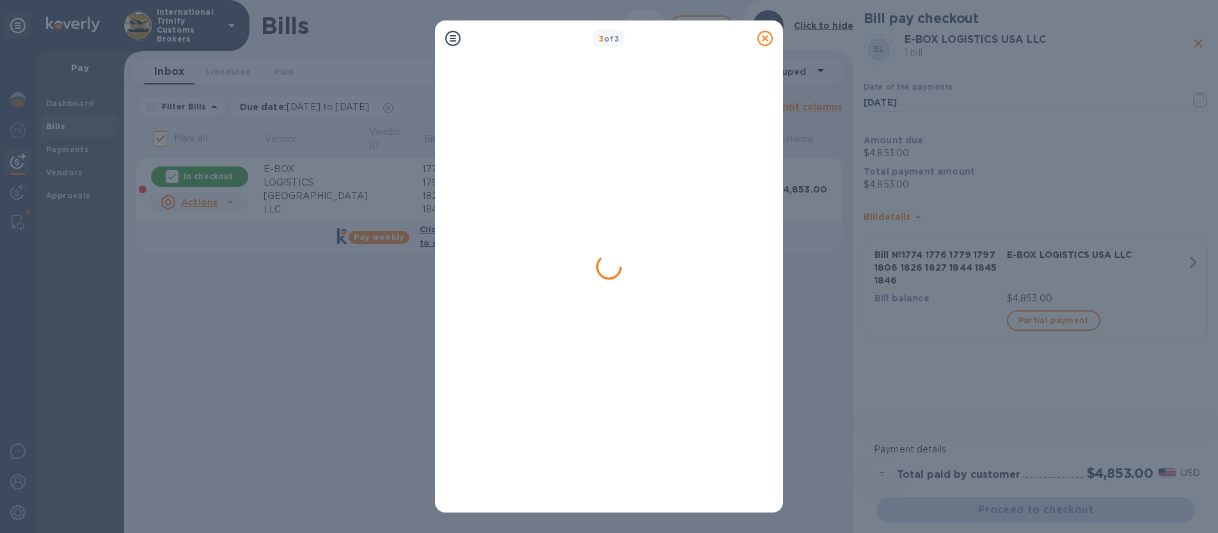
checkbox input "false"
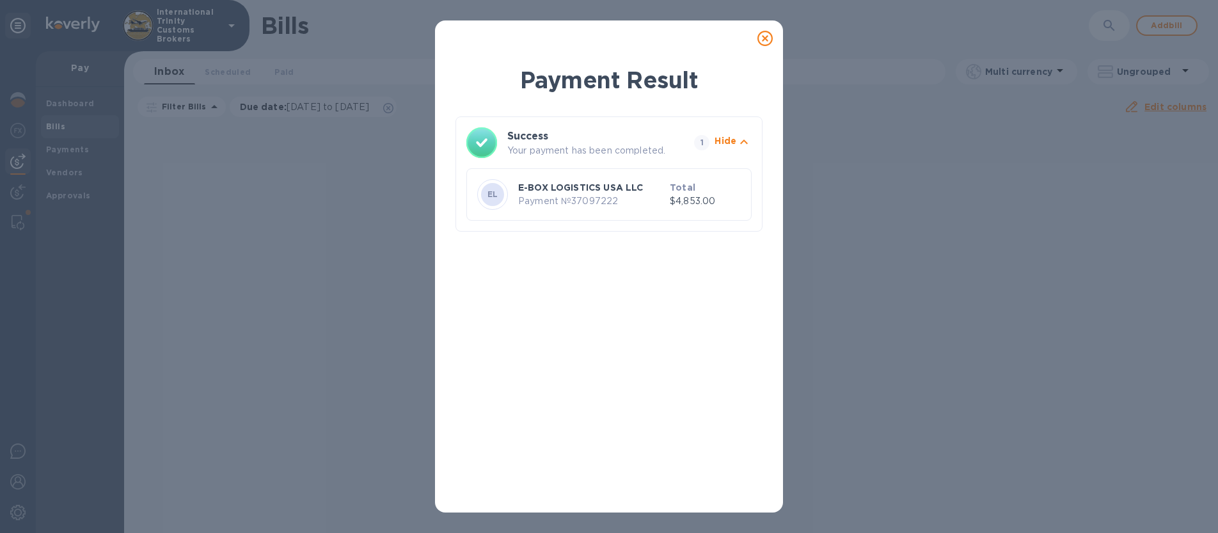
click at [560, 196] on p "Payment № 37097222" at bounding box center [591, 200] width 146 height 13
click at [513, 195] on div "EL E-BOX LOGISTICS USA LLC Payment № 37097222 Total $4,853.00" at bounding box center [609, 195] width 269 height 36
click at [494, 198] on b "EL" at bounding box center [492, 194] width 11 height 10
click at [672, 185] on b "Total" at bounding box center [683, 187] width 26 height 10
drag, startPoint x: 718, startPoint y: 193, endPoint x: 720, endPoint y: 185, distance: 8.1
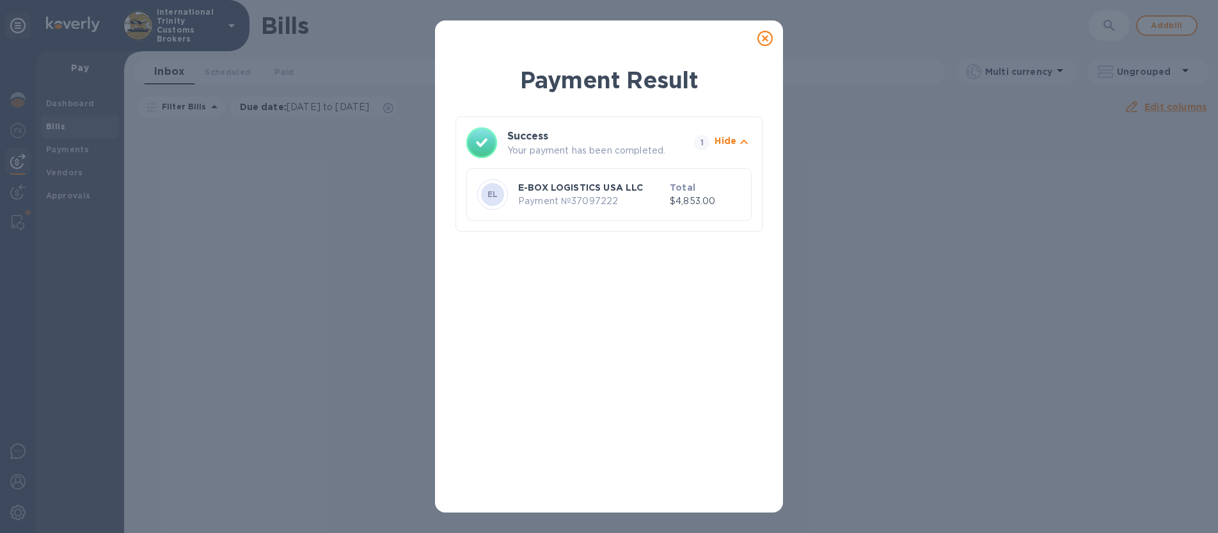
click at [718, 194] on p "$4,853.00" at bounding box center [705, 200] width 71 height 13
click at [734, 143] on p "Hide" at bounding box center [725, 140] width 22 height 13
click at [763, 36] on icon at bounding box center [764, 38] width 15 height 15
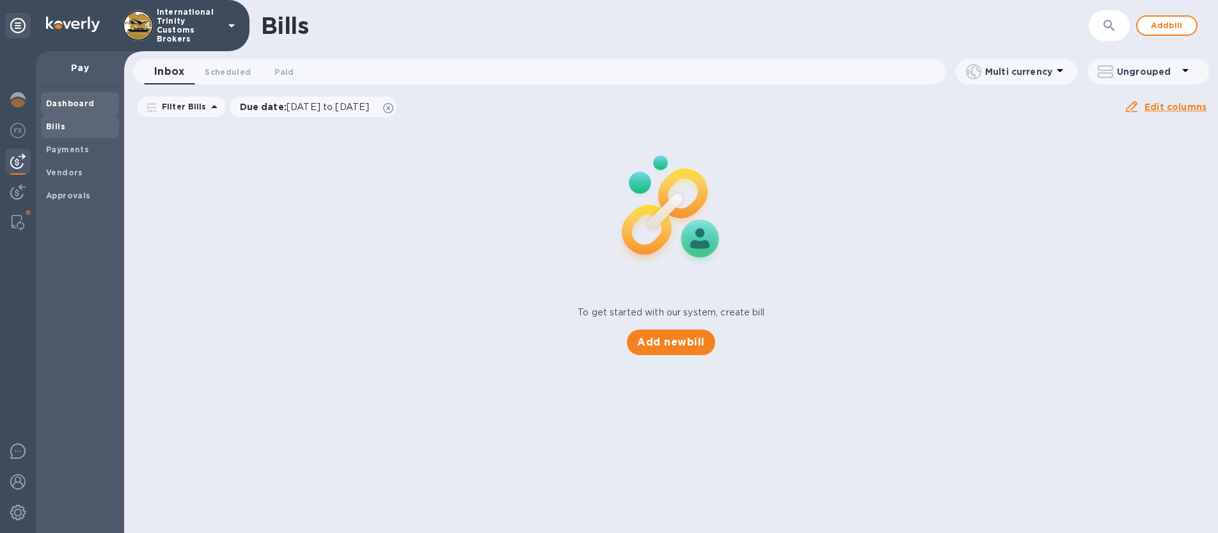
click at [75, 95] on div "Dashboard" at bounding box center [80, 103] width 78 height 23
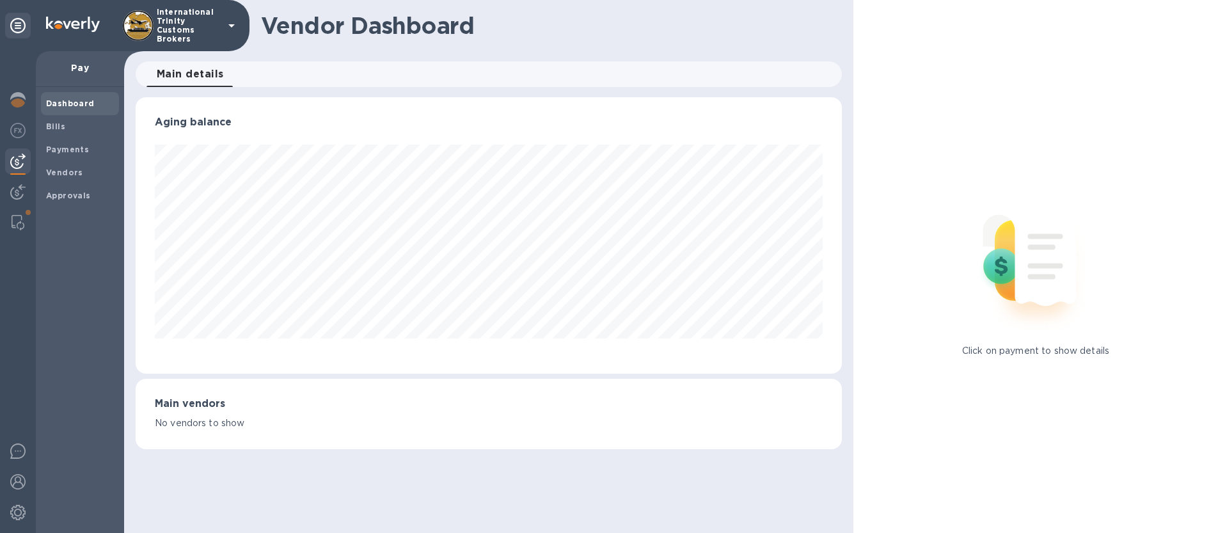
scroll to position [276, 706]
click at [76, 145] on b "Payments" at bounding box center [67, 150] width 43 height 10
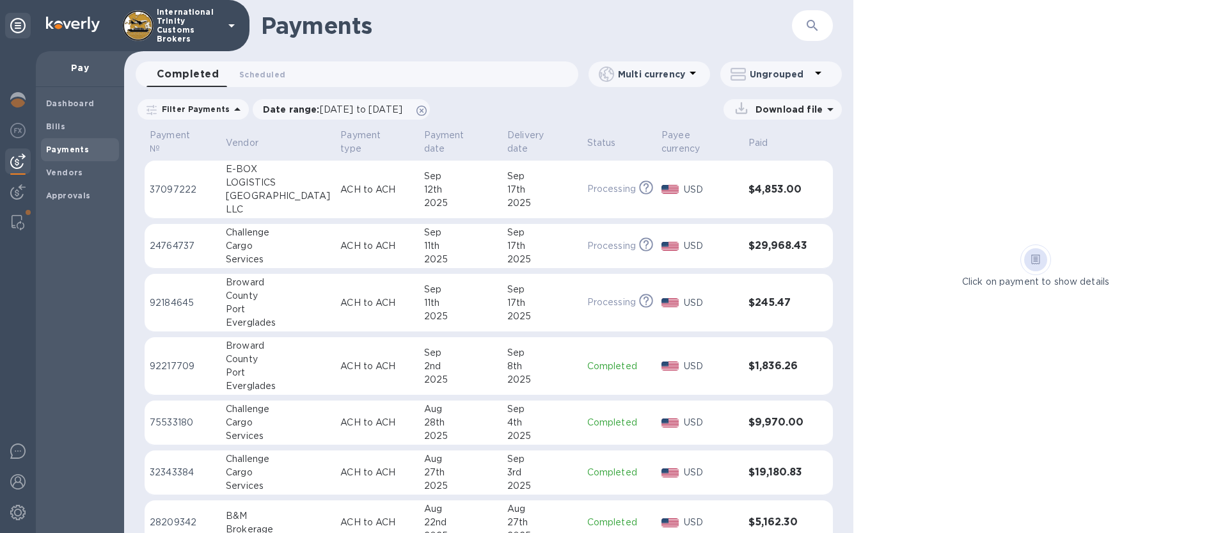
click at [445, 183] on div "12th" at bounding box center [460, 189] width 73 height 13
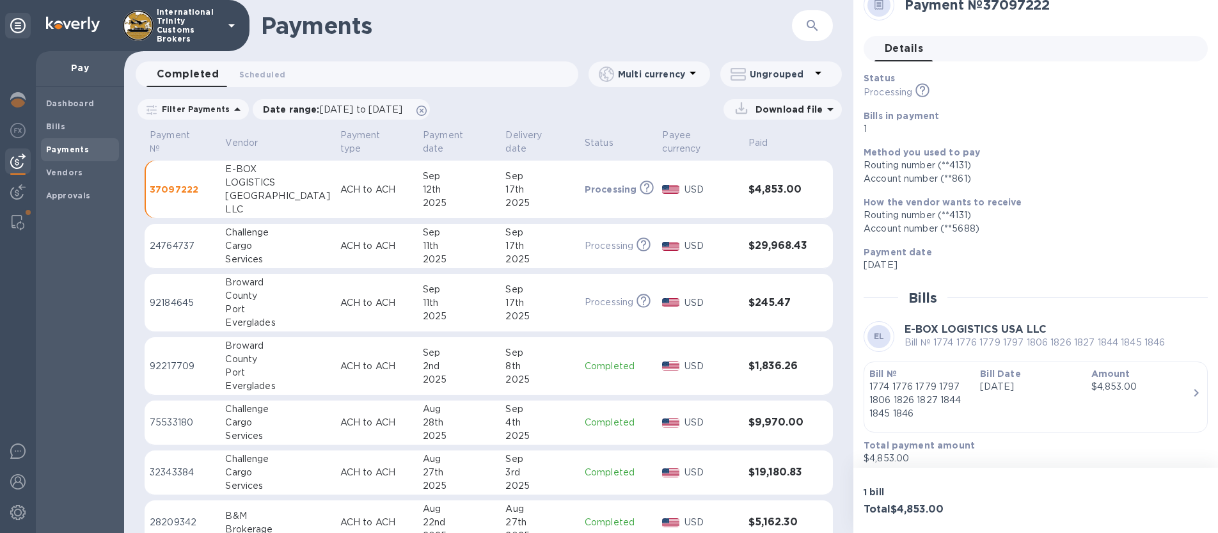
scroll to position [28, 0]
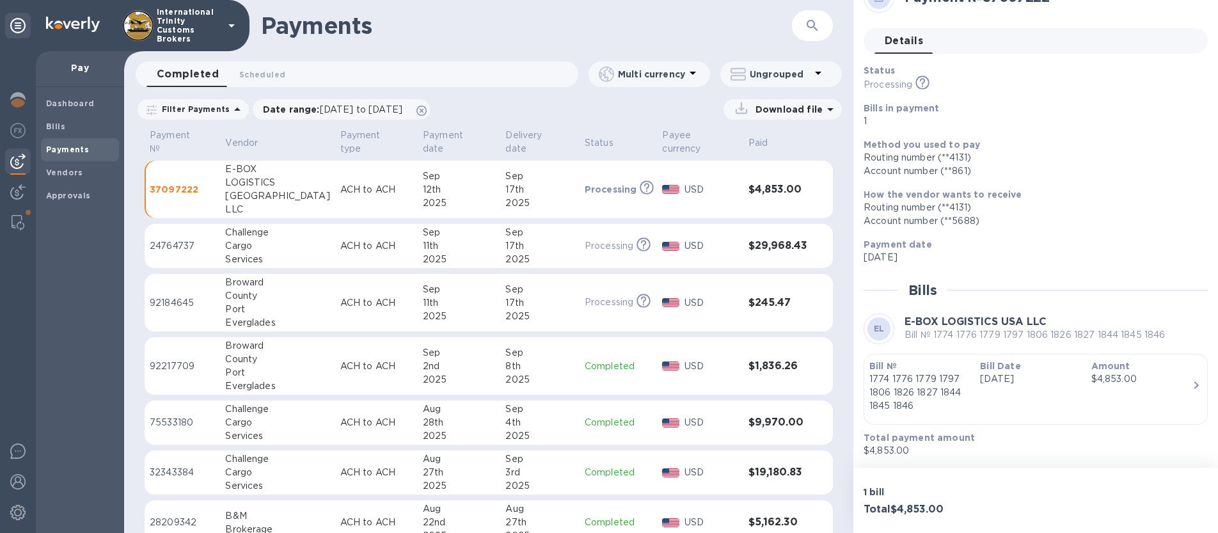
click at [1023, 379] on p "[DATE]" at bounding box center [1030, 378] width 100 height 13
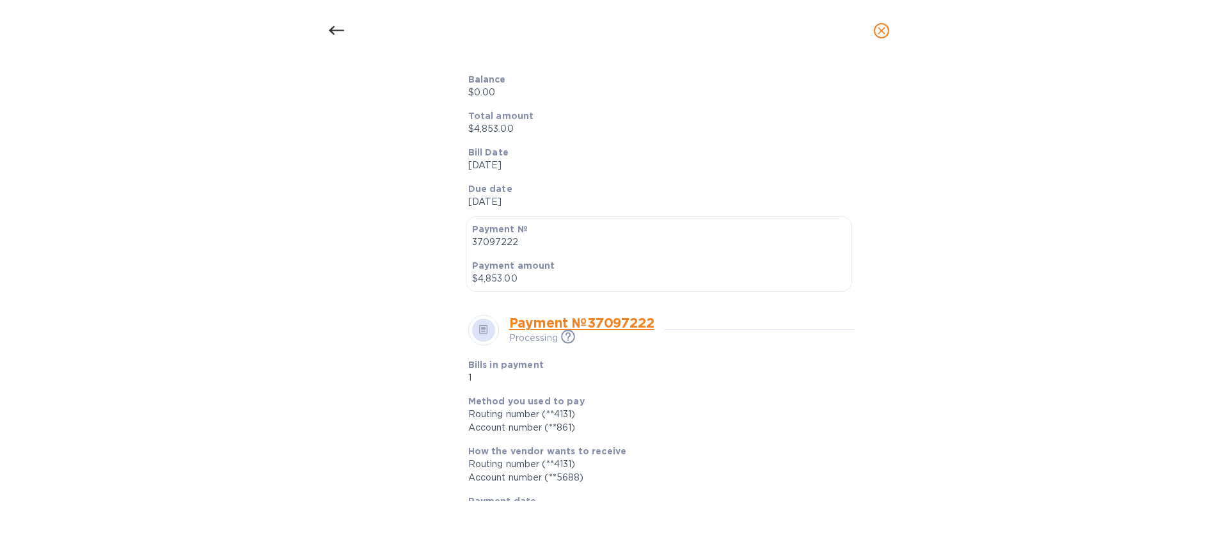
scroll to position [456, 0]
